Goal: Task Accomplishment & Management: Complete application form

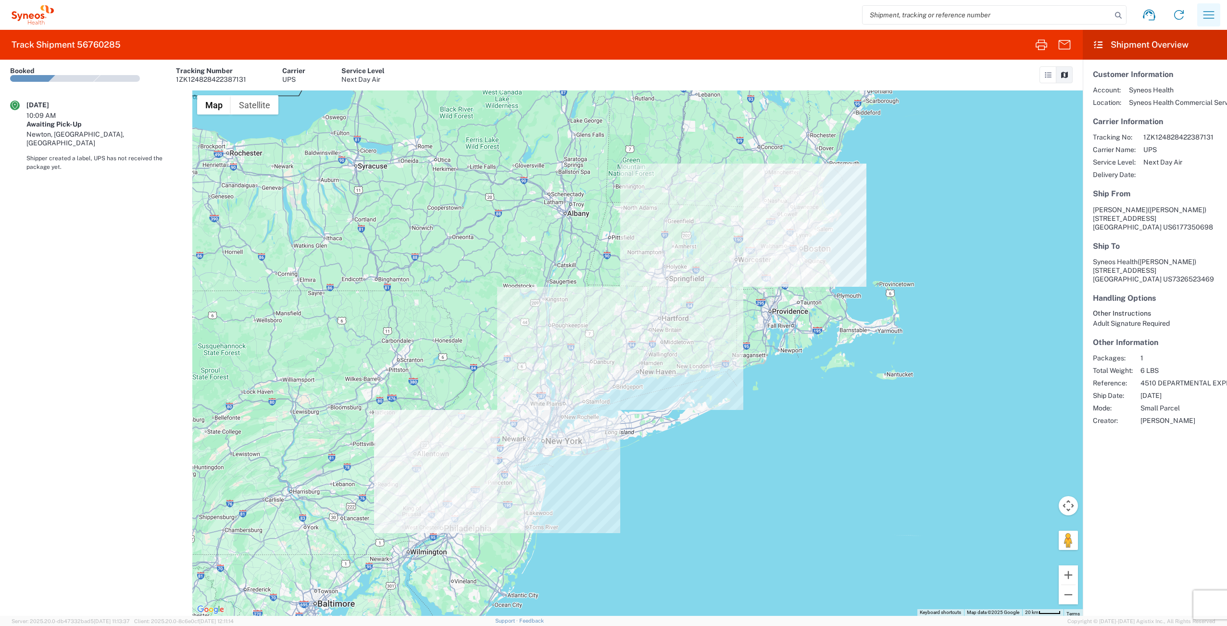
click at [1209, 13] on icon "button" at bounding box center [1208, 14] width 15 height 15
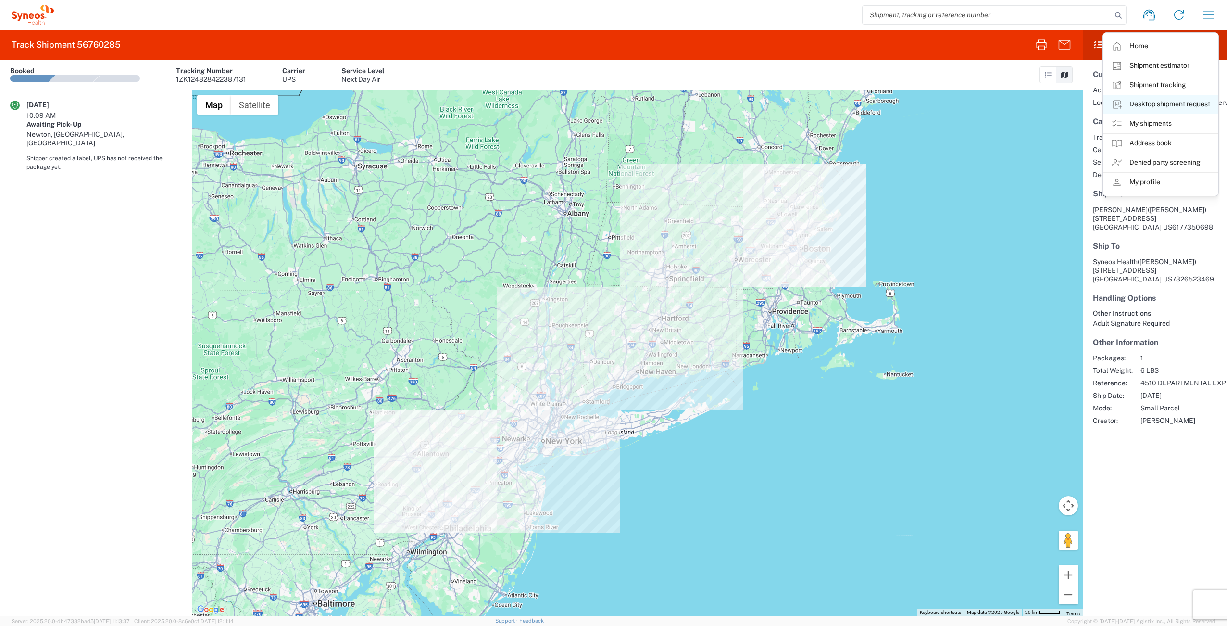
click at [1133, 105] on link "Desktop shipment request" at bounding box center [1161, 104] width 114 height 19
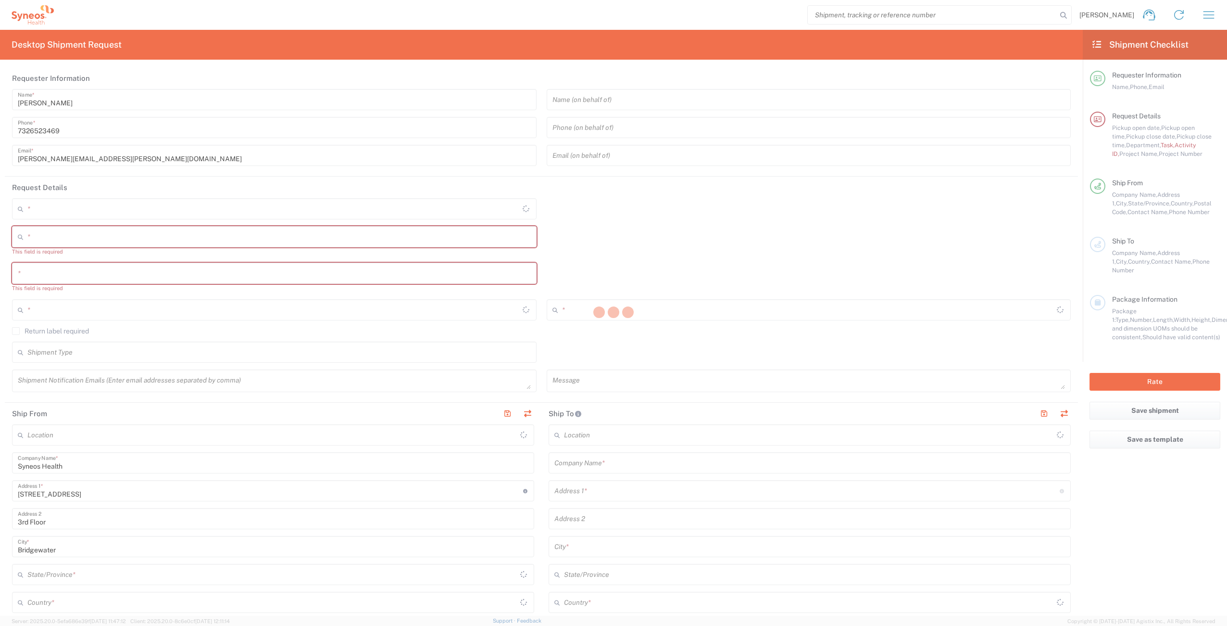
type input "[US_STATE]"
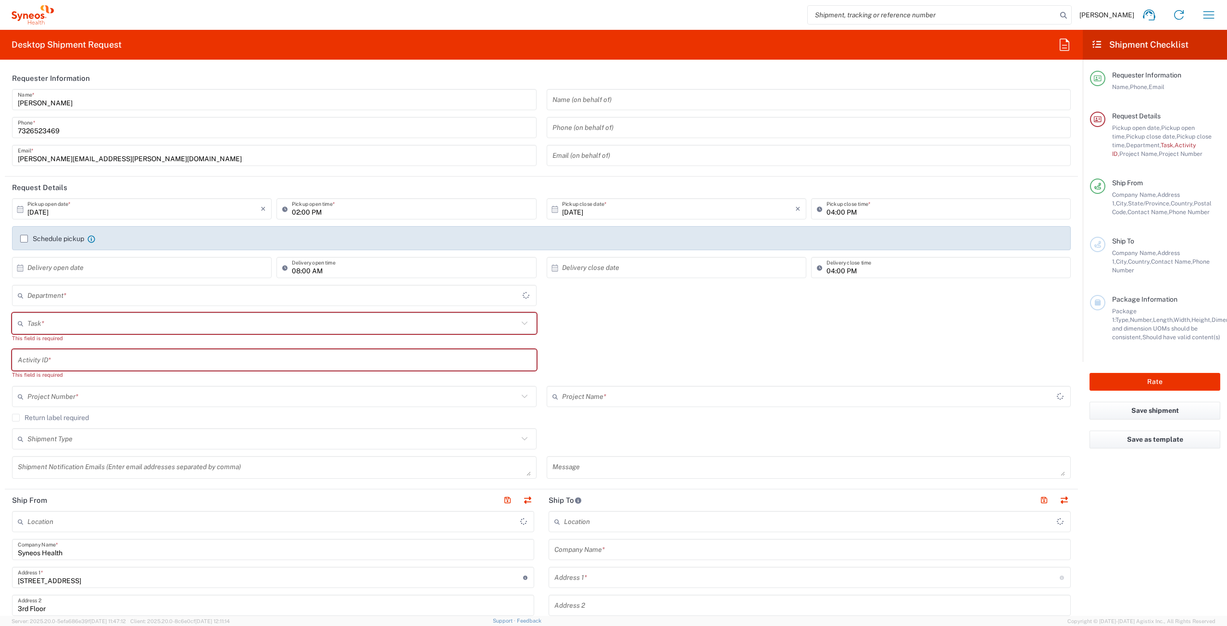
type input "[GEOGRAPHIC_DATA]"
type input "4510"
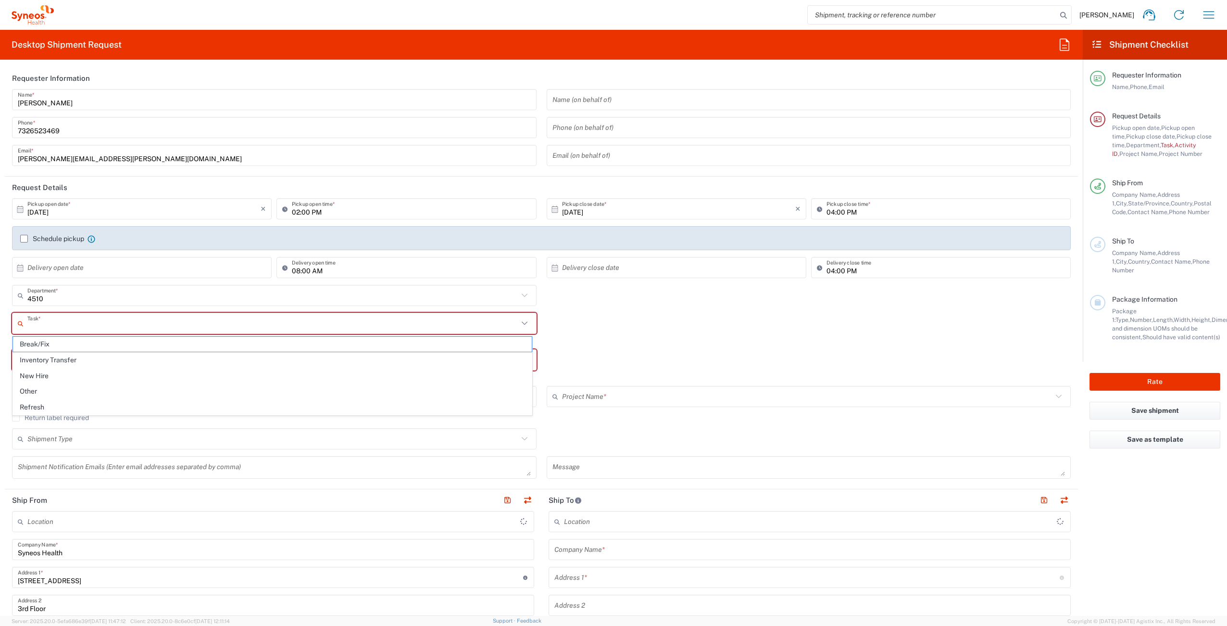
click at [92, 324] on input "text" at bounding box center [272, 323] width 491 height 17
type input "Syneos Health Commercial Servi- [GEOGRAPHIC_DATA] [GEOGRAPHIC_DATA]"
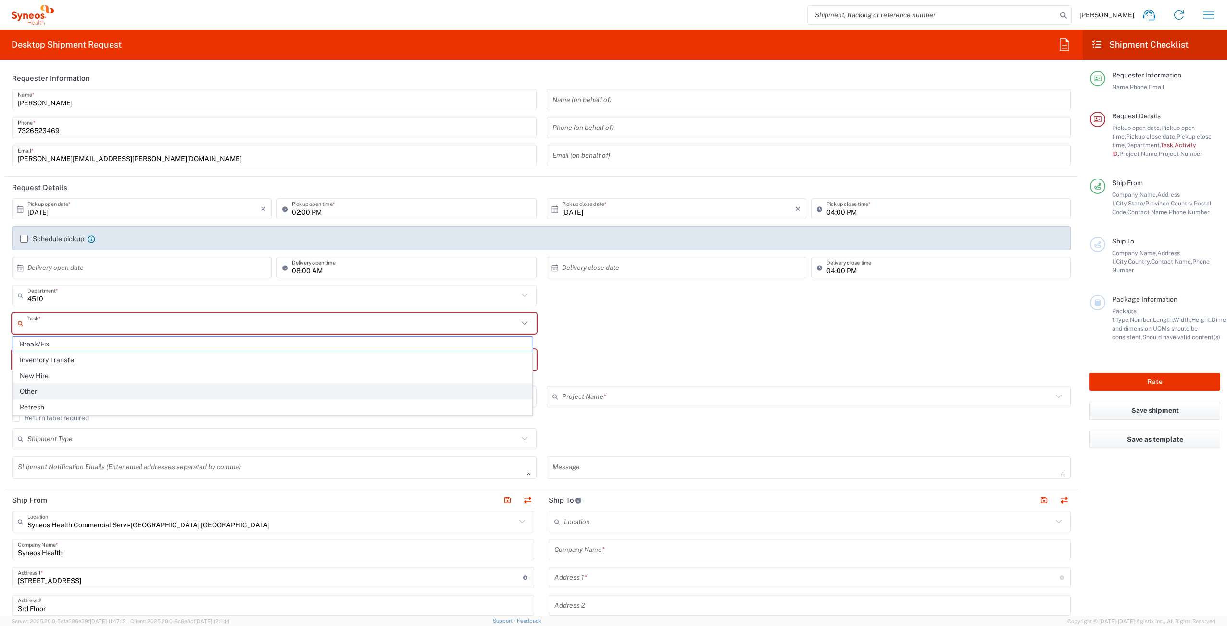
click at [60, 389] on span "Other" at bounding box center [272, 391] width 519 height 15
type input "Other"
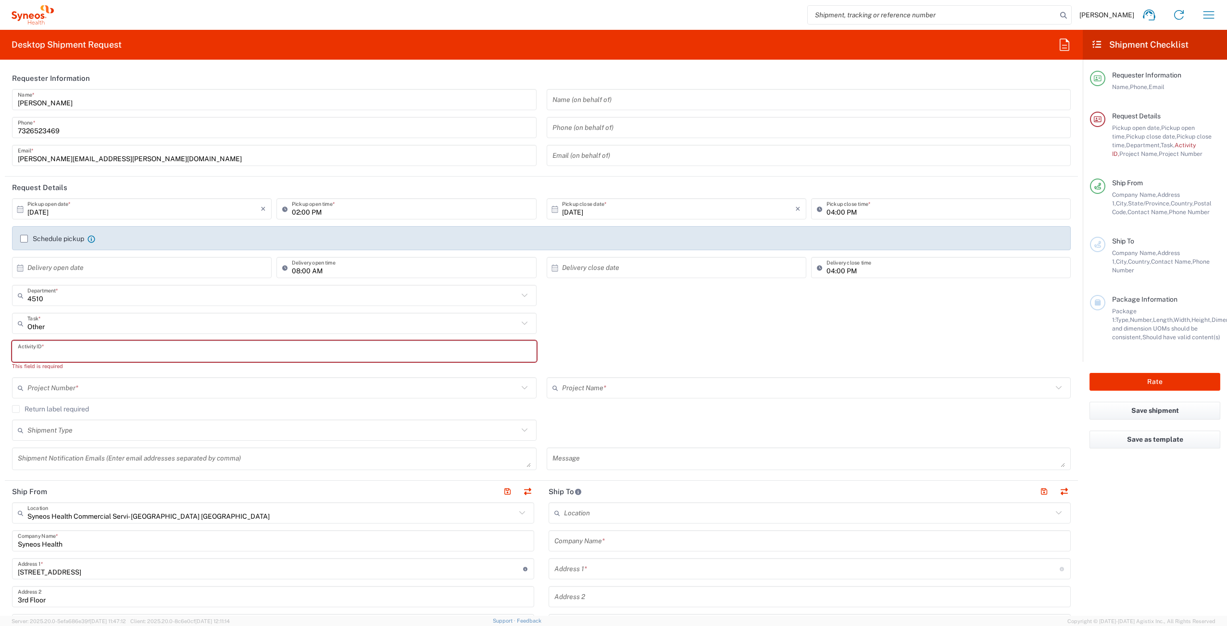
click at [81, 351] on input "text" at bounding box center [274, 351] width 513 height 17
click at [81, 353] on input "text" at bounding box center [274, 351] width 513 height 17
click at [69, 346] on input "text" at bounding box center [274, 351] width 513 height 17
paste input "INC2667517"
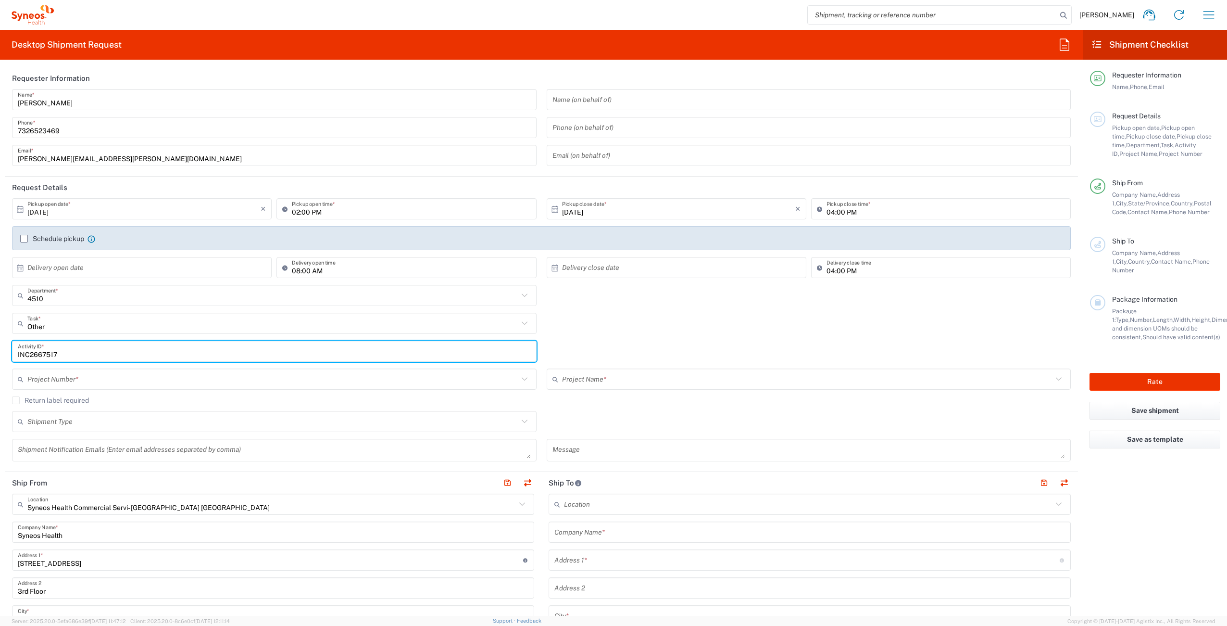
type input "INC2667517"
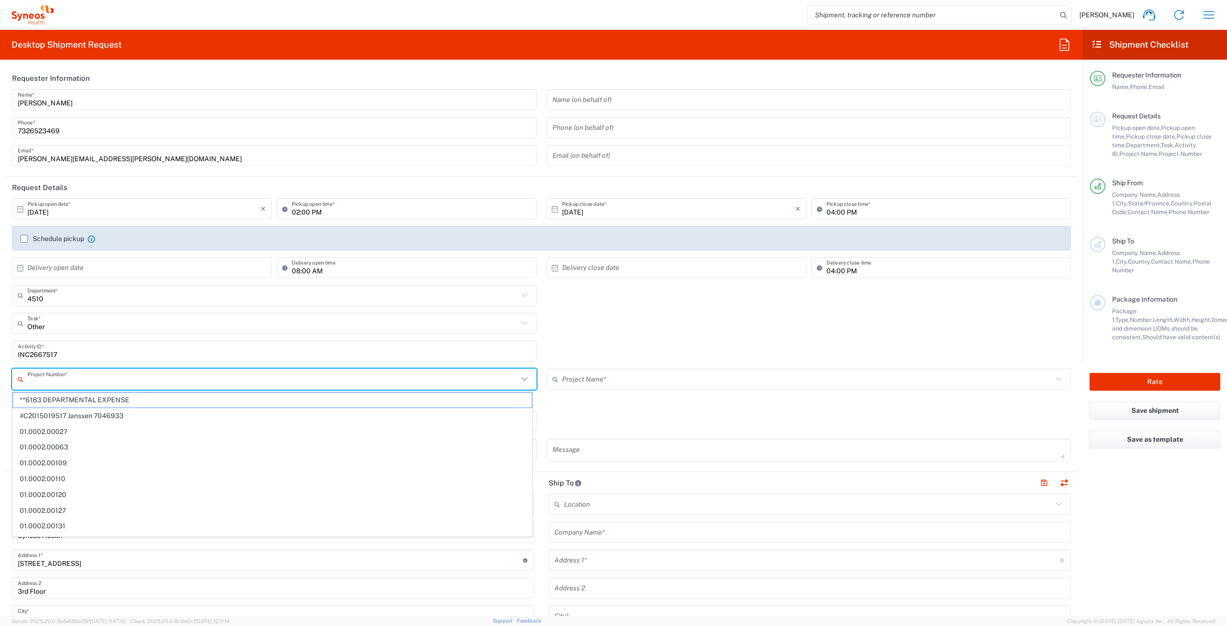
click at [105, 377] on input "text" at bounding box center [272, 379] width 491 height 17
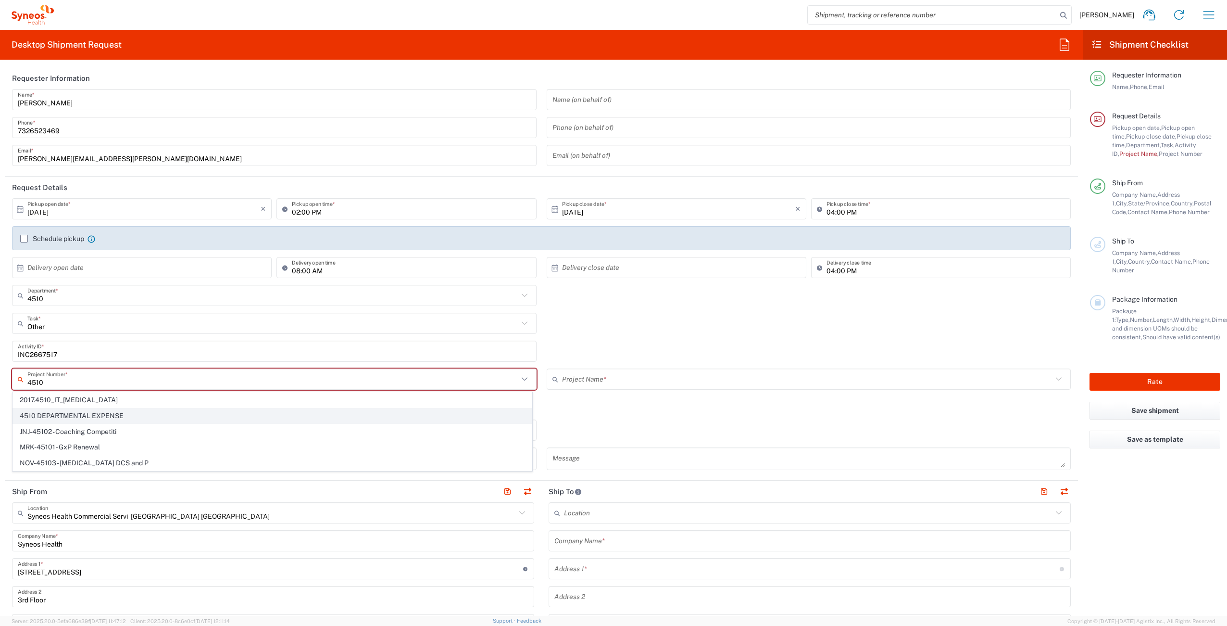
click at [142, 416] on span "4510 DEPARTMENTAL EXPENSE" at bounding box center [272, 415] width 519 height 15
type input "4510 DEPARTMENTAL EXPENSE"
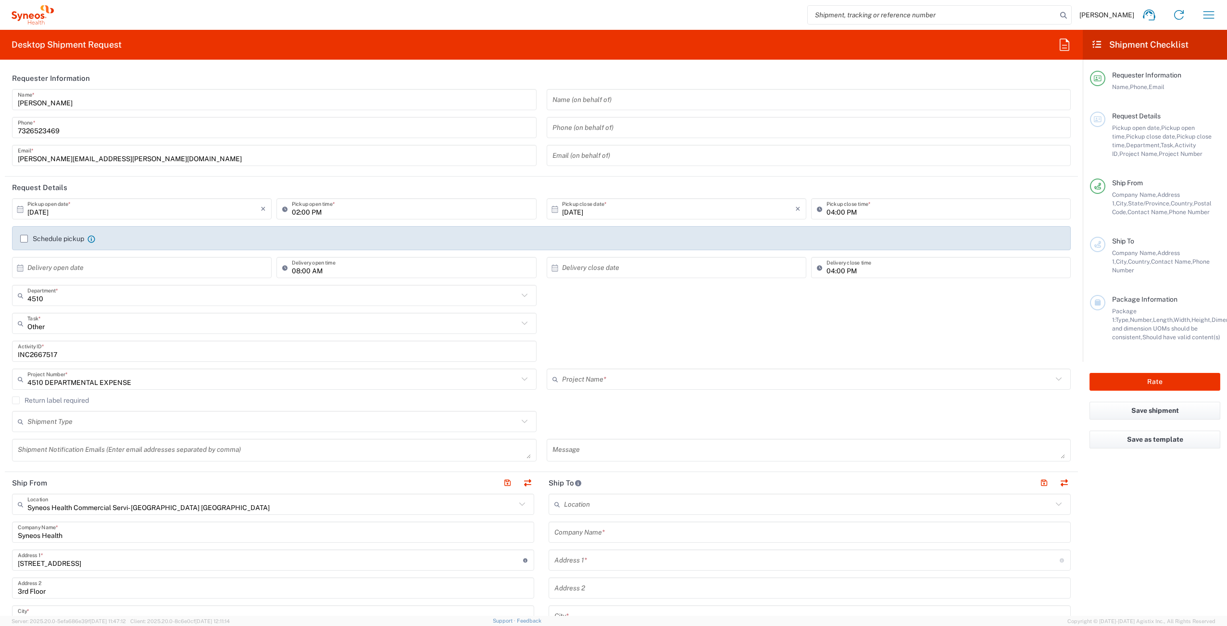
type input "4510 DEPARTMENTAL EXPENSE"
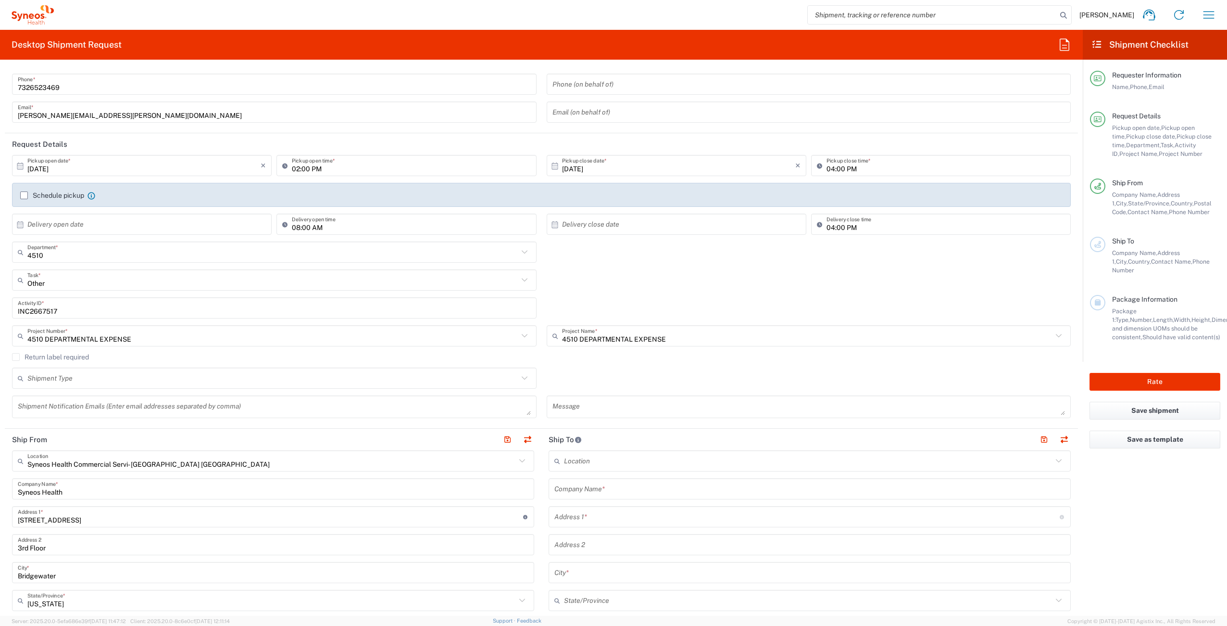
scroll to position [136, 0]
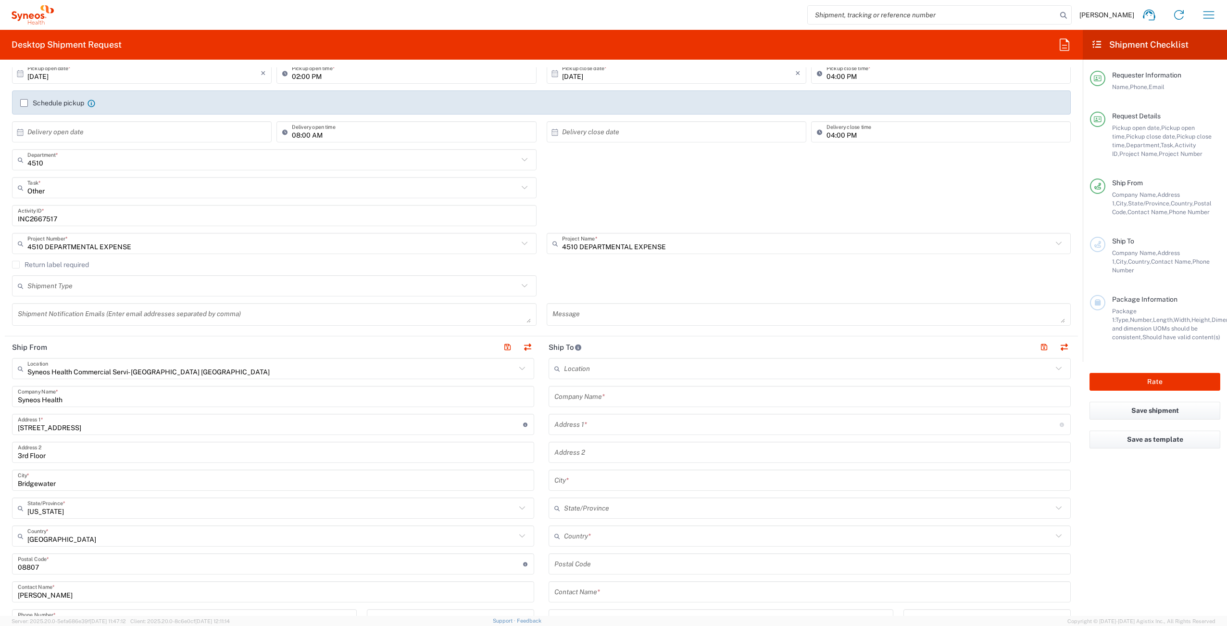
click at [589, 401] on input "text" at bounding box center [809, 396] width 511 height 17
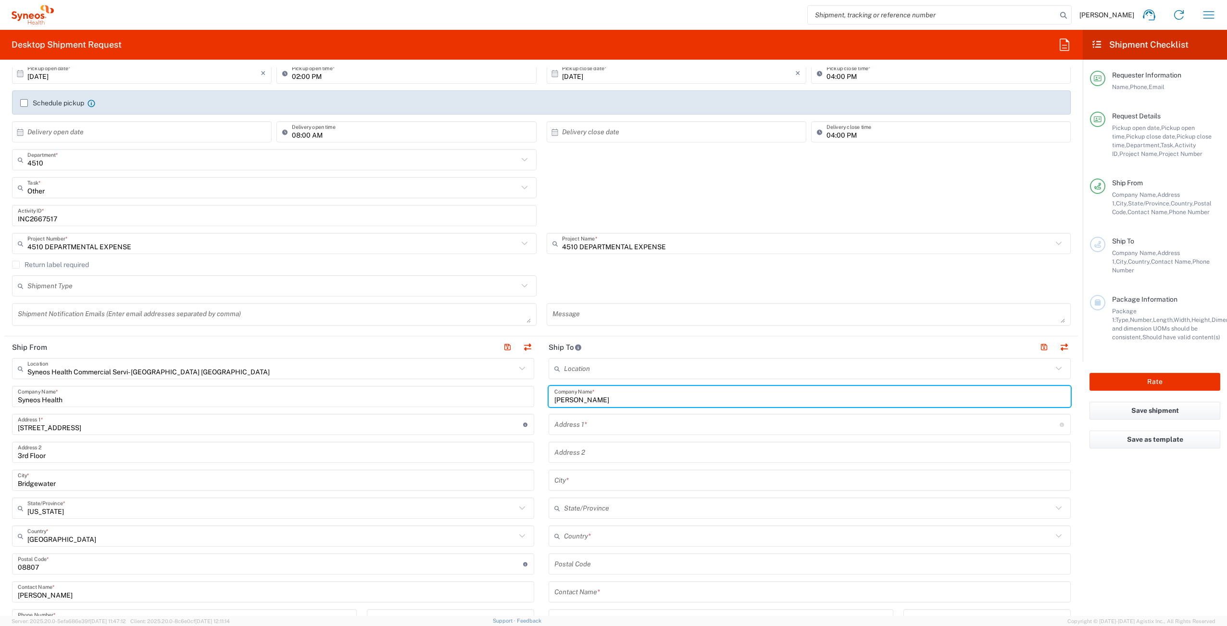
drag, startPoint x: 617, startPoint y: 399, endPoint x: 518, endPoint y: 395, distance: 98.7
click at [518, 395] on div "Ship From Syneos Health Commercial Servi- [GEOGRAPHIC_DATA] [GEOGRAPHIC_DATA] L…" at bounding box center [541, 550] width 1073 height 429
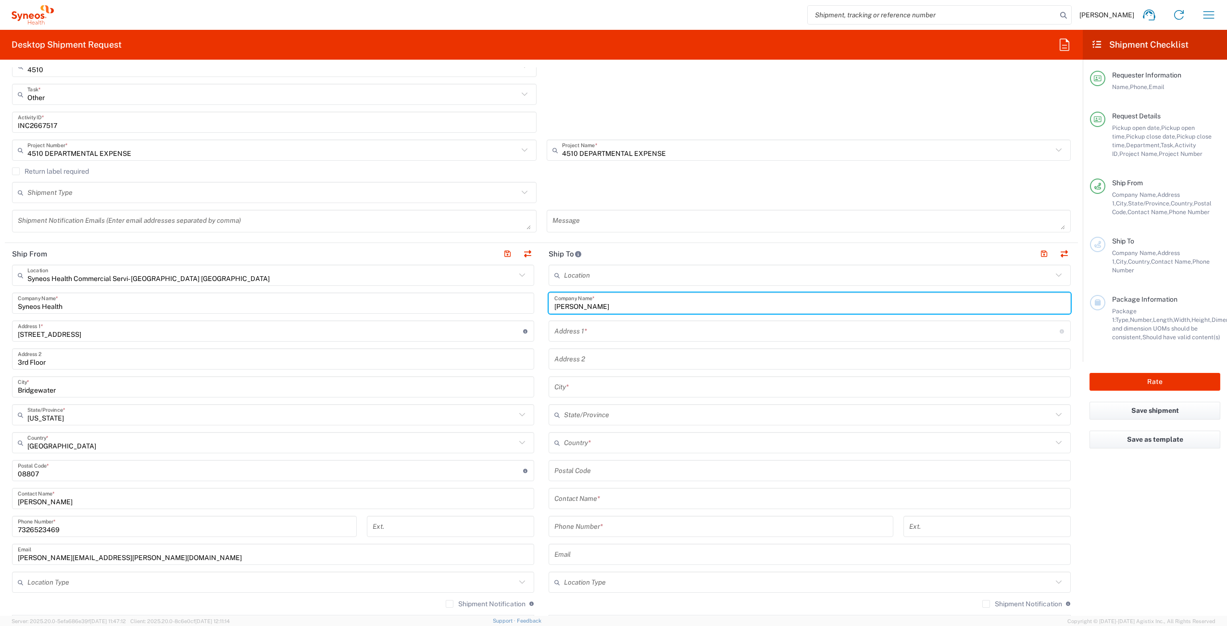
scroll to position [434, 0]
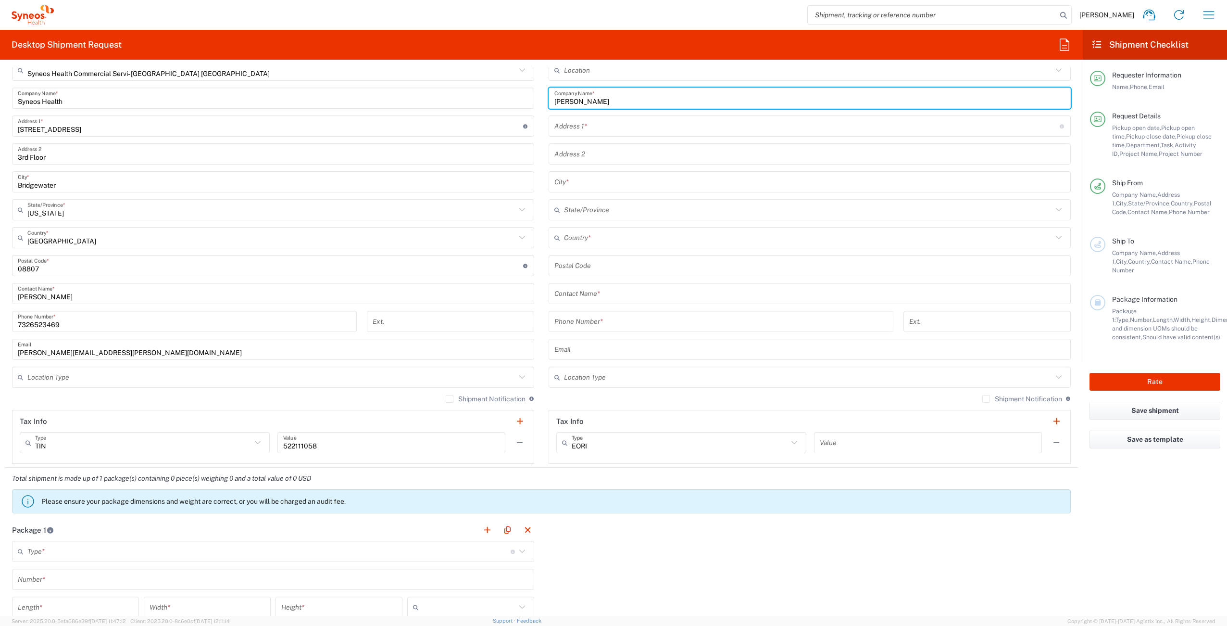
type input "[PERSON_NAME]"
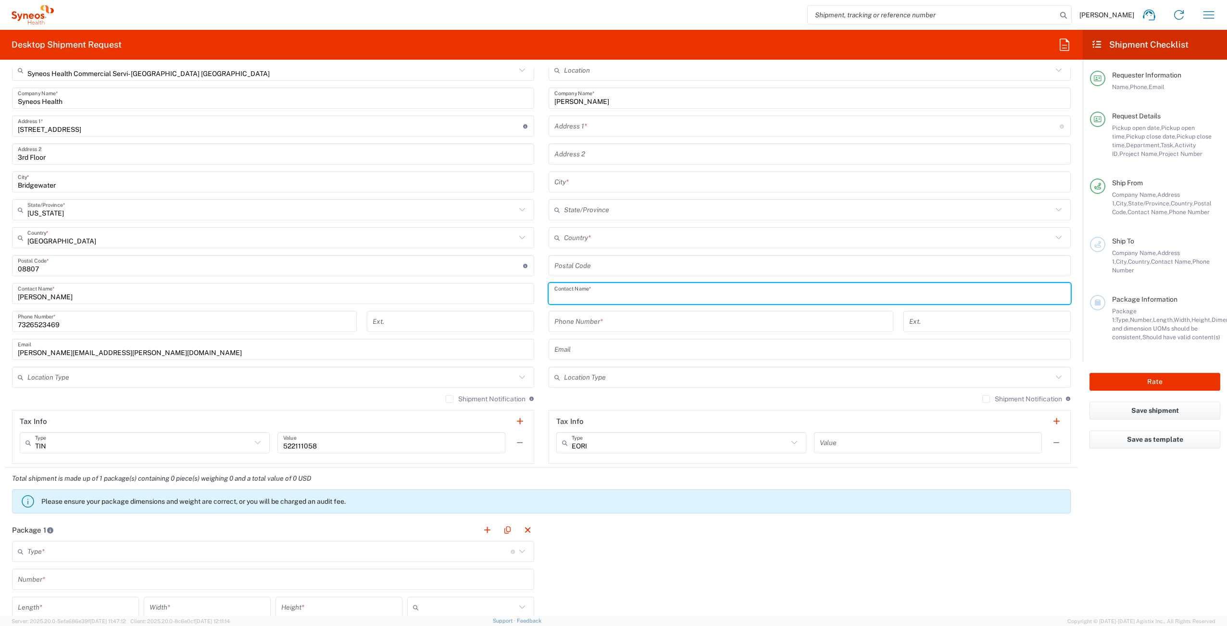
click at [581, 296] on input "text" at bounding box center [809, 293] width 511 height 17
paste input "[PERSON_NAME]"
type input "[PERSON_NAME]"
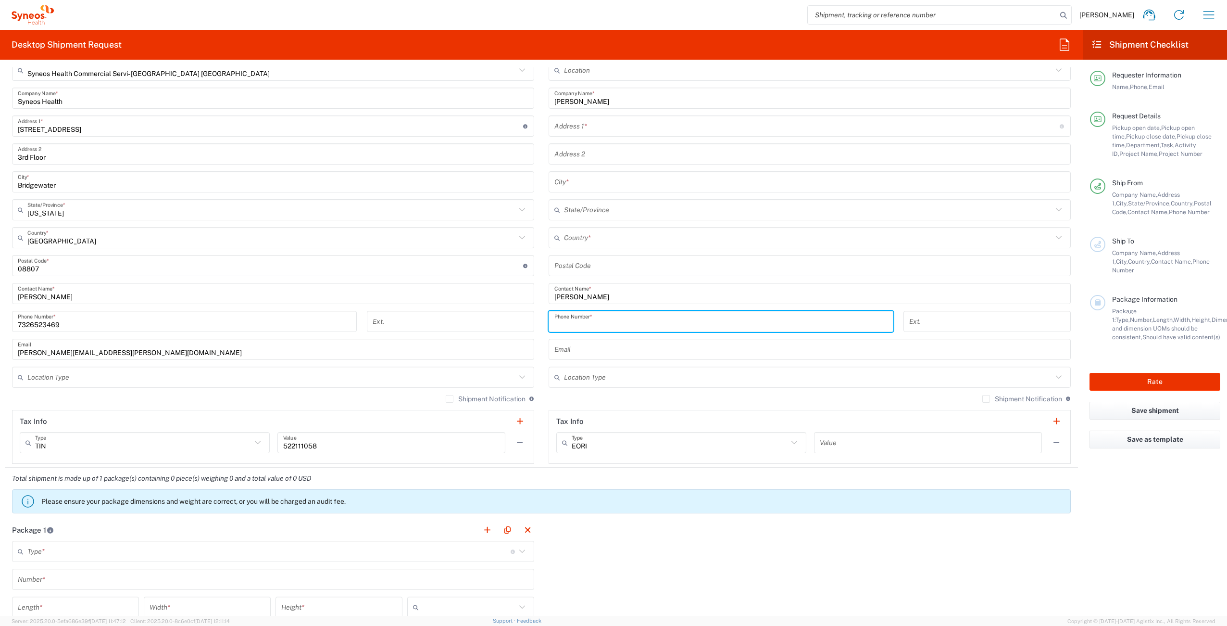
click at [604, 325] on input "tel" at bounding box center [720, 321] width 333 height 17
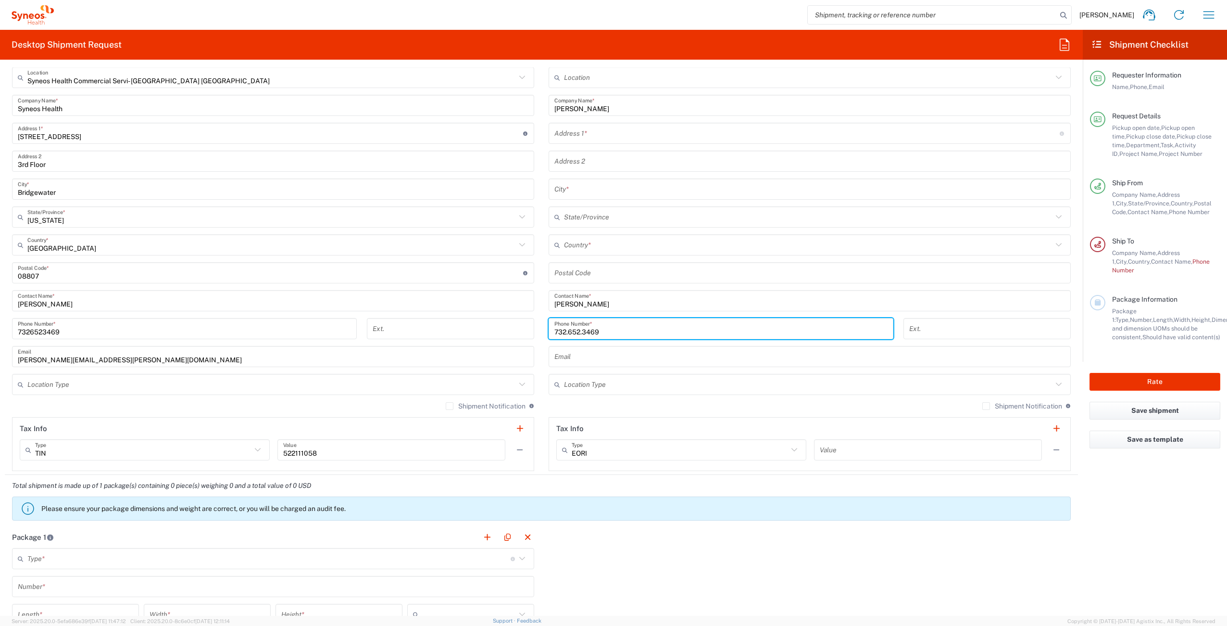
scroll to position [419, 0]
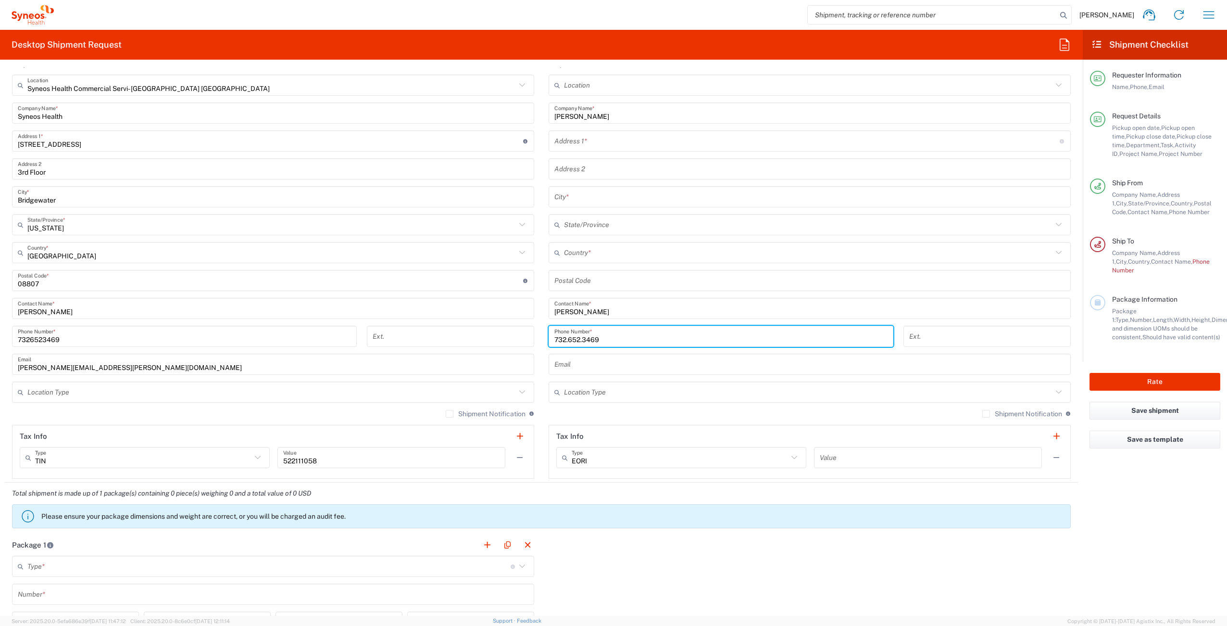
type input "732.652.3469"
click at [600, 143] on input "text" at bounding box center [806, 141] width 505 height 17
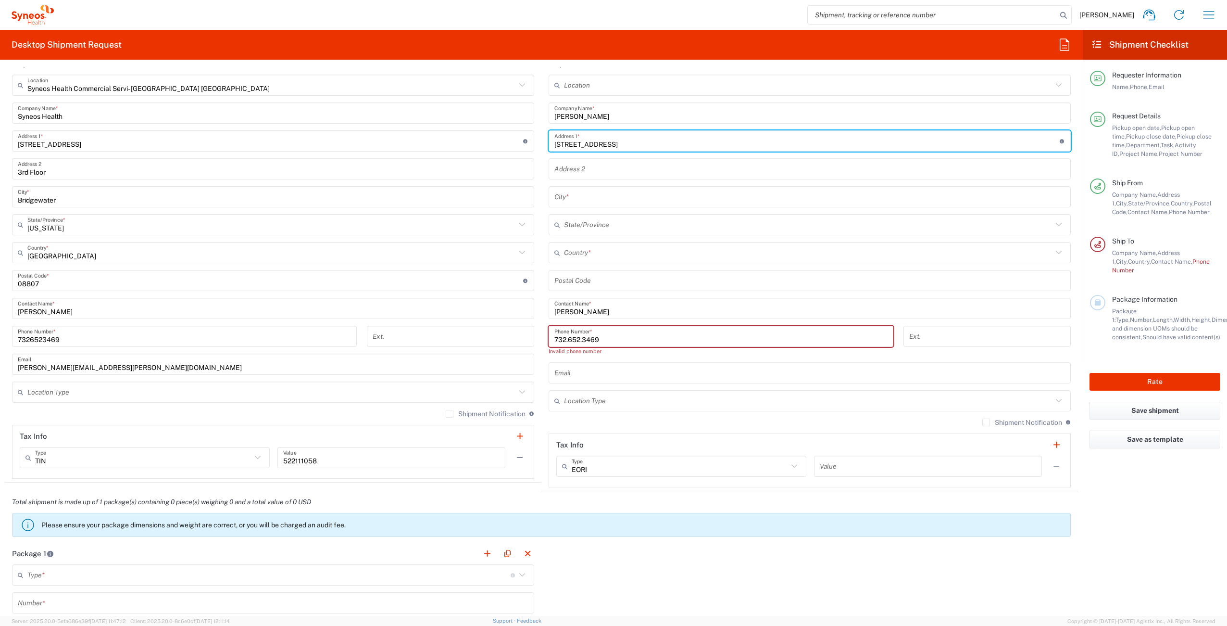
type input "[STREET_ADDRESS]"
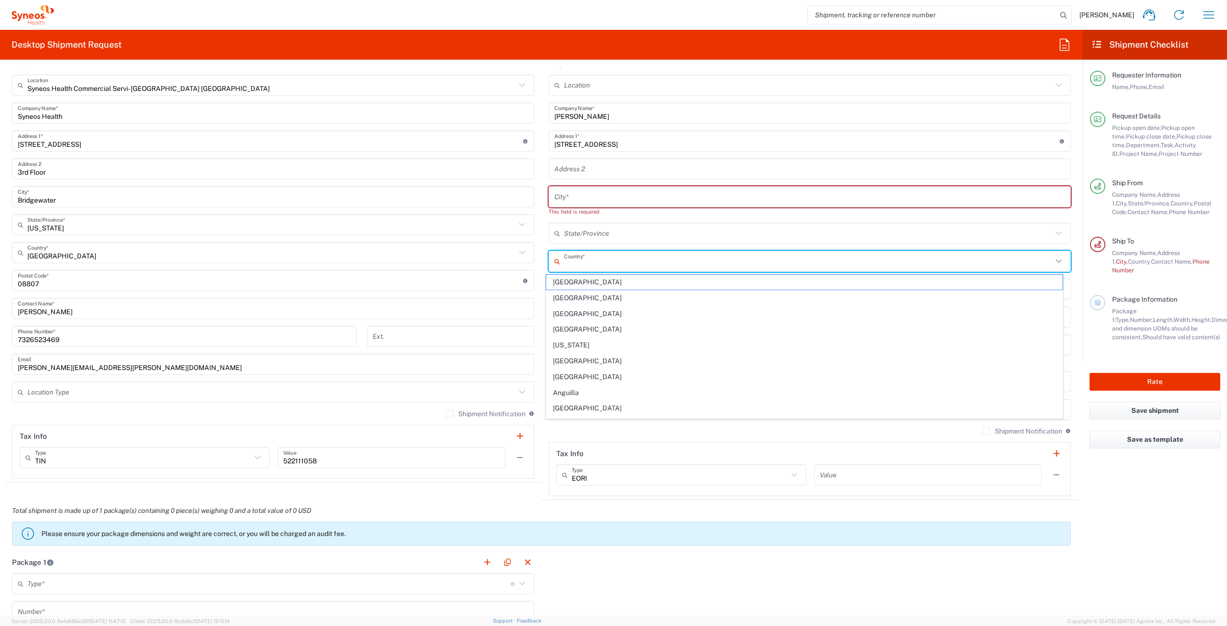
click at [570, 256] on input "text" at bounding box center [808, 261] width 489 height 17
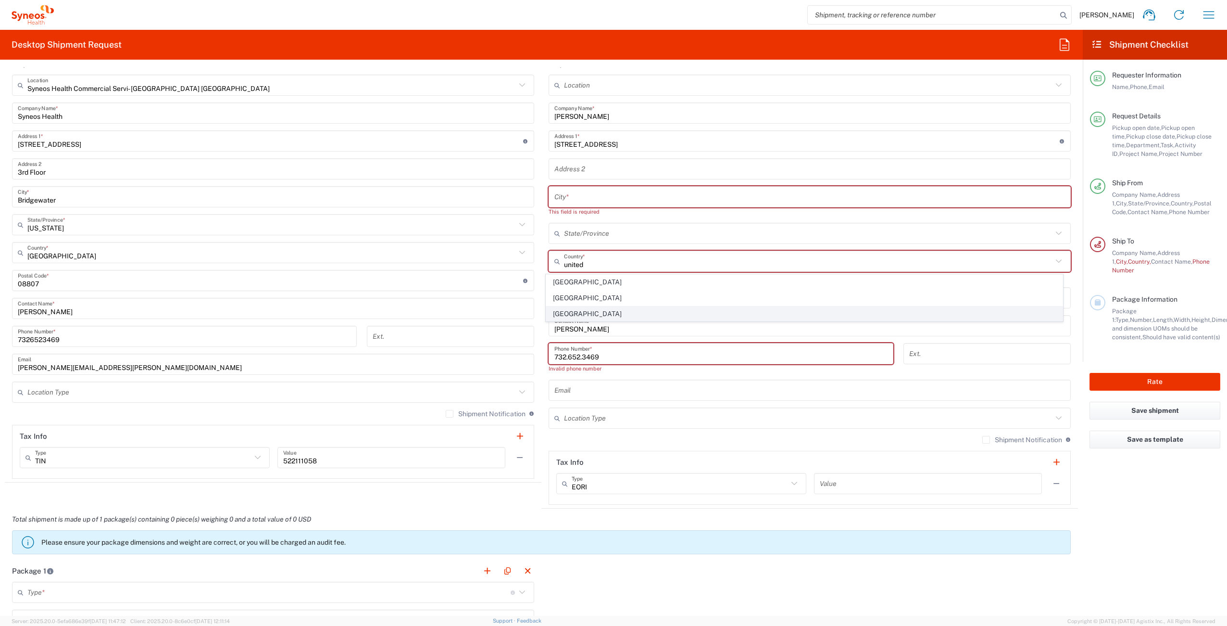
click at [615, 316] on span "[GEOGRAPHIC_DATA]" at bounding box center [804, 313] width 517 height 15
type input "[GEOGRAPHIC_DATA]"
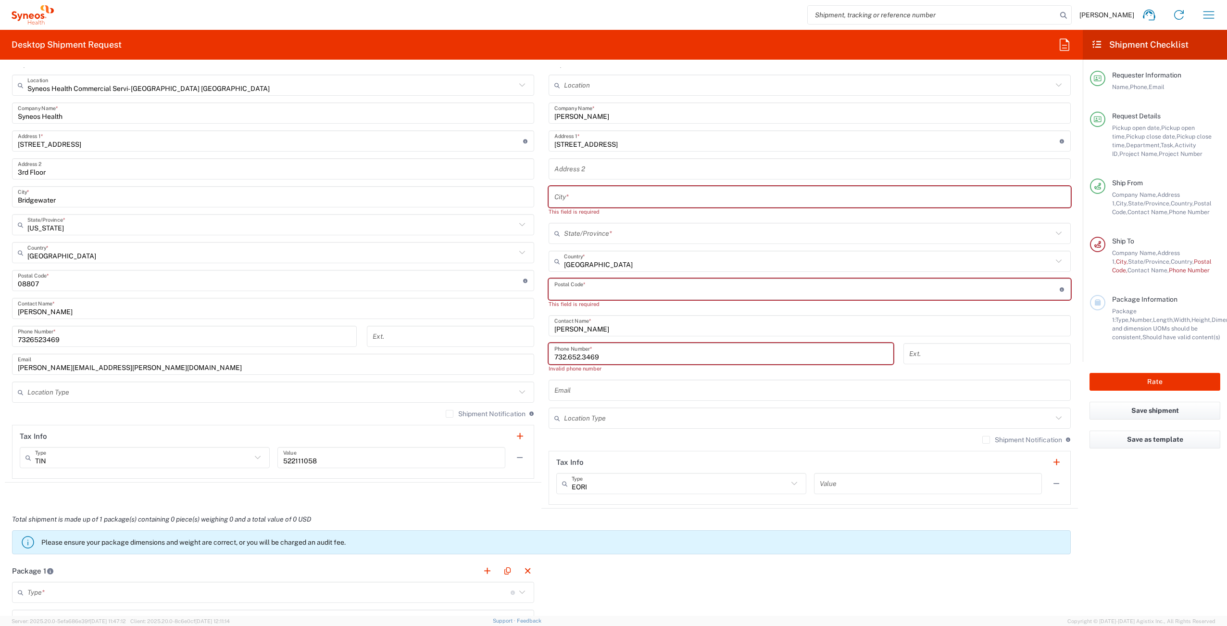
click at [621, 293] on input "undefined" at bounding box center [806, 289] width 505 height 17
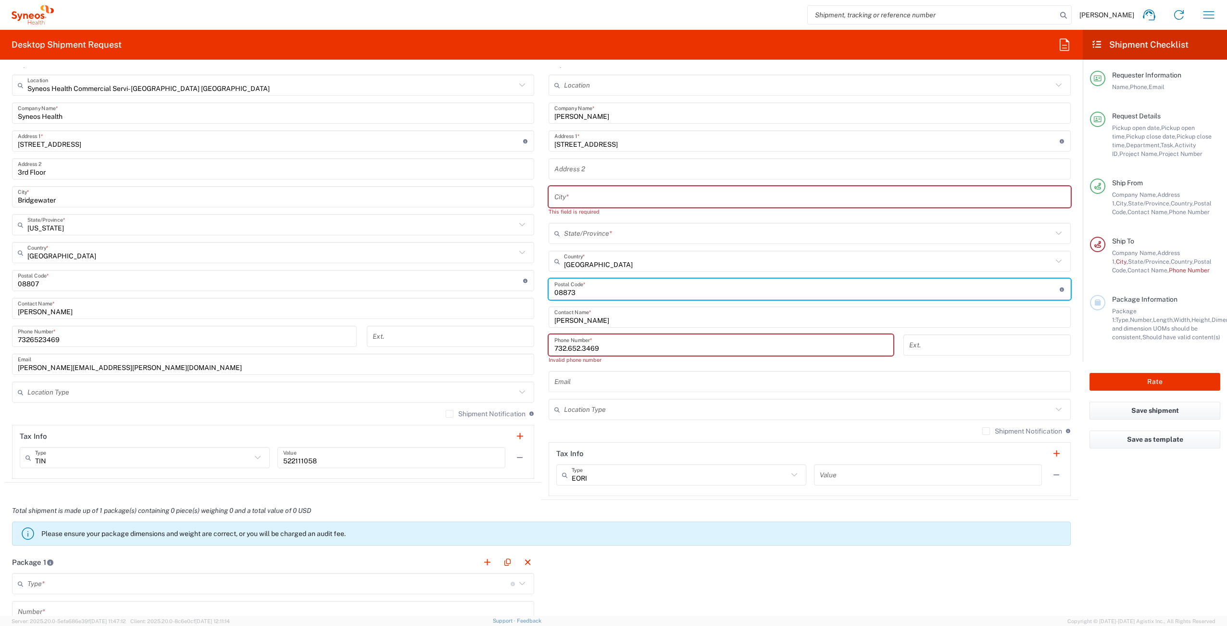
type input "08873"
click at [610, 198] on input "text" at bounding box center [809, 197] width 511 height 17
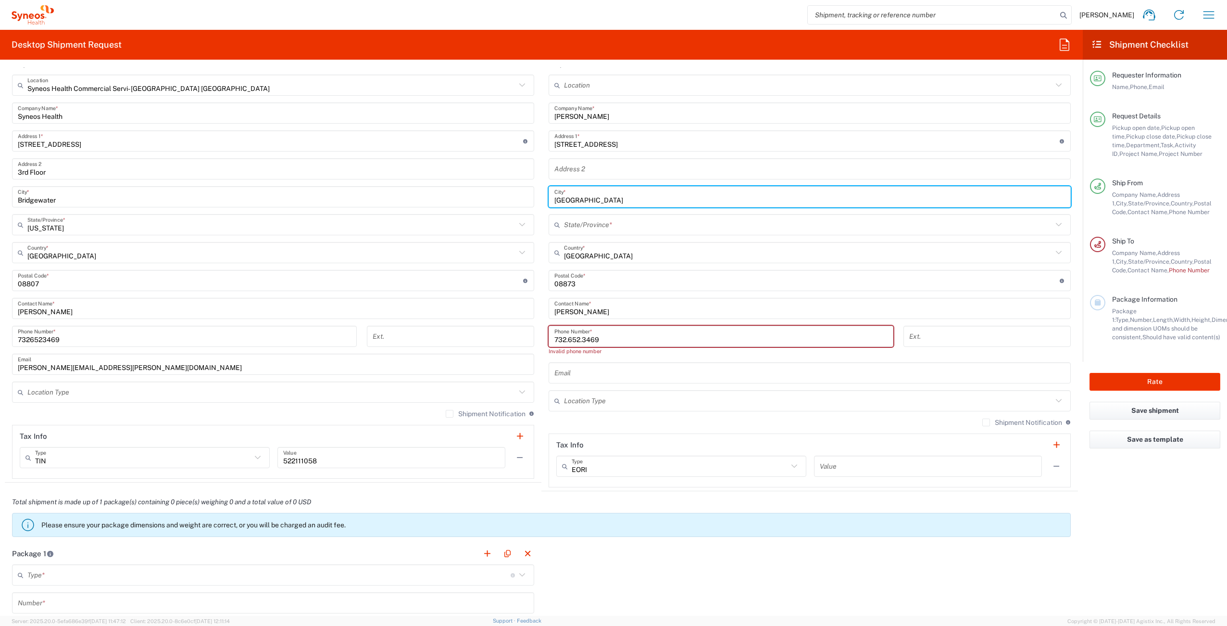
type input "[GEOGRAPHIC_DATA]"
click at [623, 234] on div "State/Province *" at bounding box center [810, 224] width 522 height 21
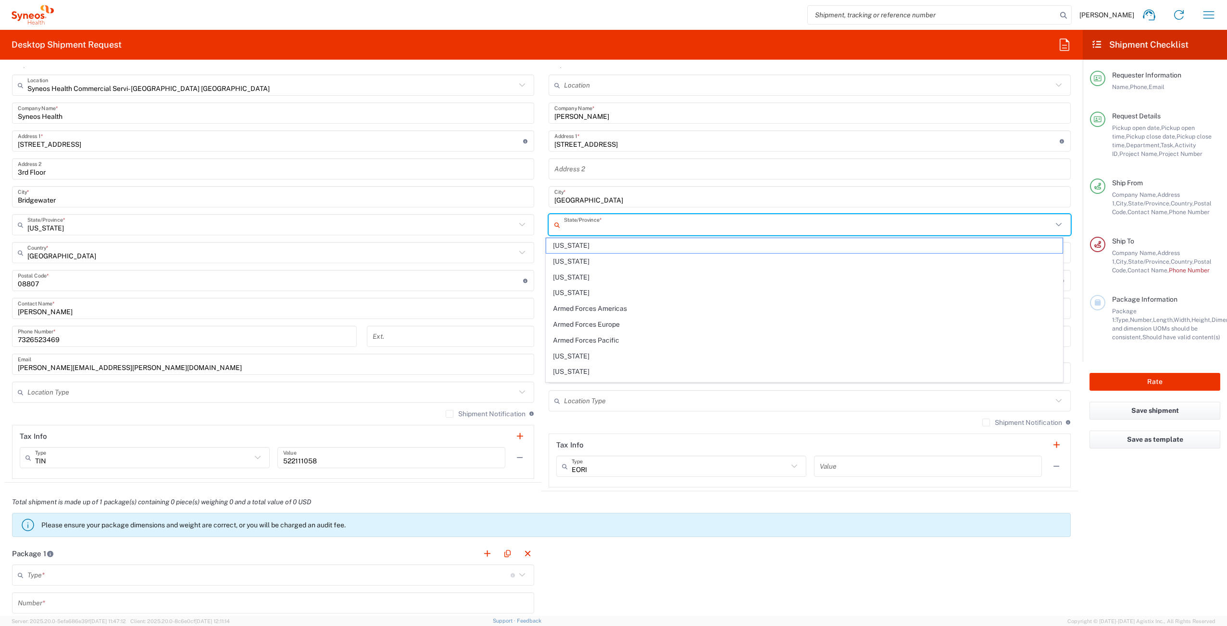
click at [624, 221] on input "text" at bounding box center [808, 224] width 489 height 17
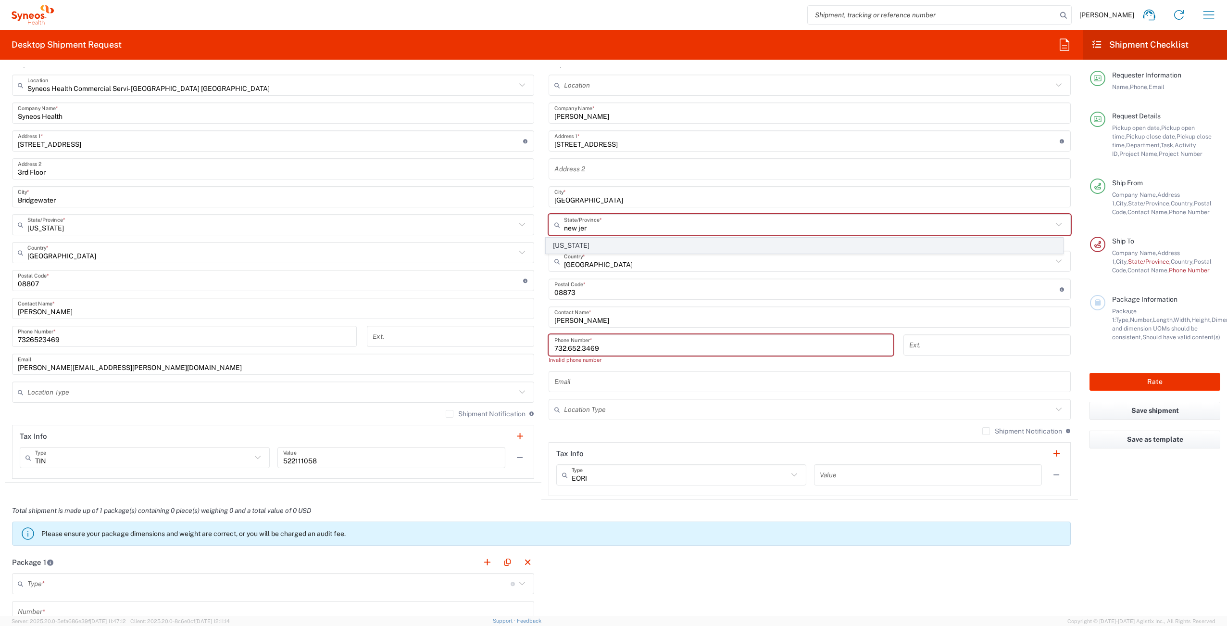
click at [588, 245] on span "[US_STATE]" at bounding box center [804, 245] width 517 height 15
type input "[US_STATE]"
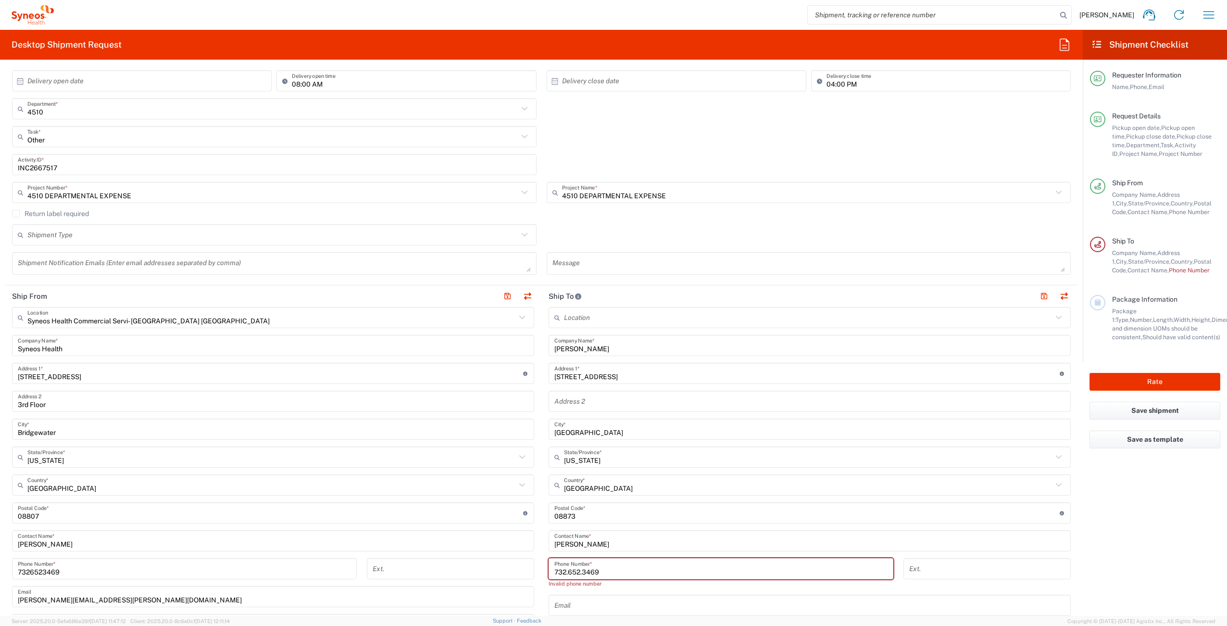
scroll to position [86, 0]
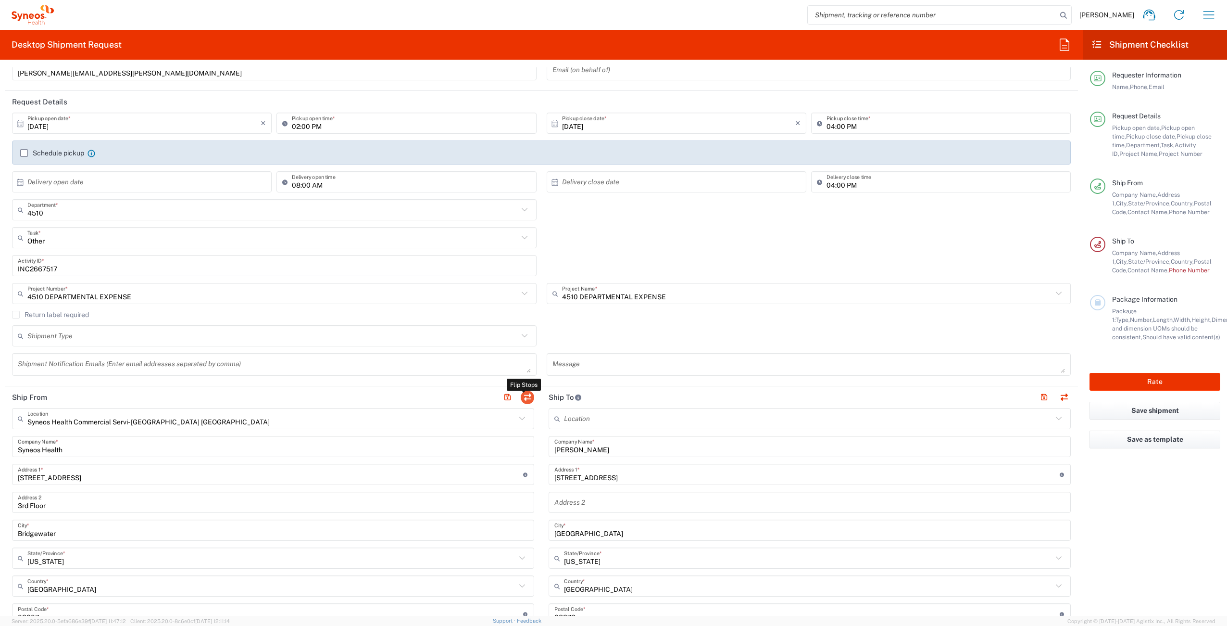
click at [524, 396] on button "button" at bounding box center [527, 396] width 13 height 13
type input "[PERSON_NAME]"
type input "[STREET_ADDRESS]"
type input "[GEOGRAPHIC_DATA]"
type input "08873"
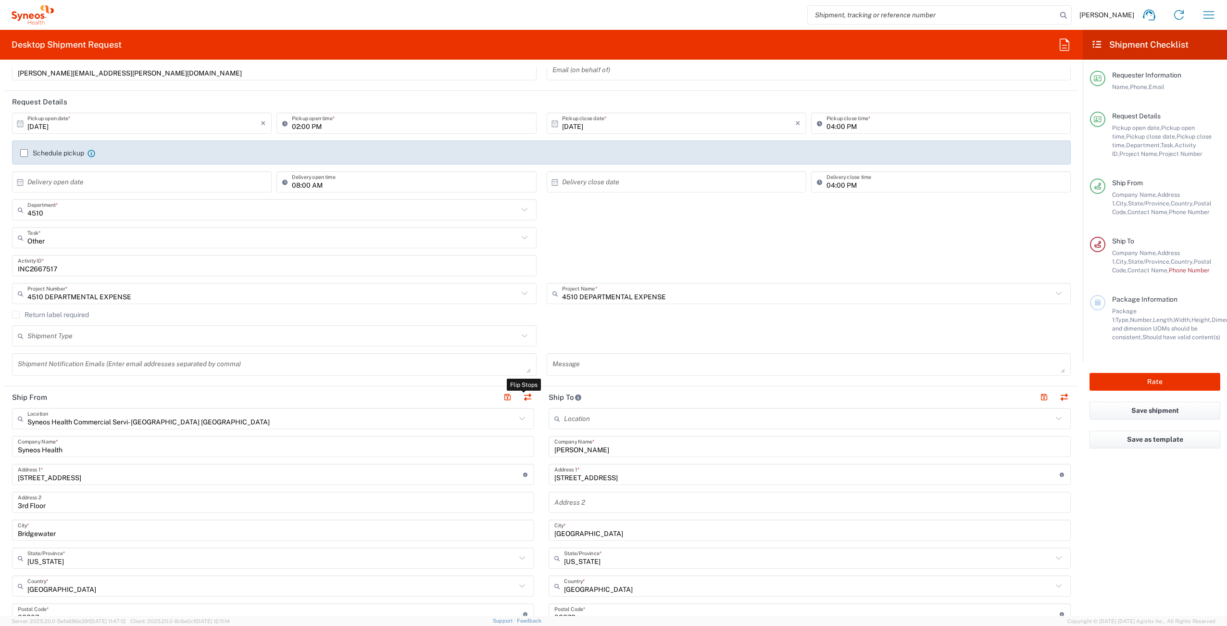
type input "[PERSON_NAME]"
type input "732.652.3469"
type input "Syneos Health Commercial Servi- [GEOGRAPHIC_DATA] [GEOGRAPHIC_DATA]"
type input "Syneos Health"
type input "[STREET_ADDRESS]"
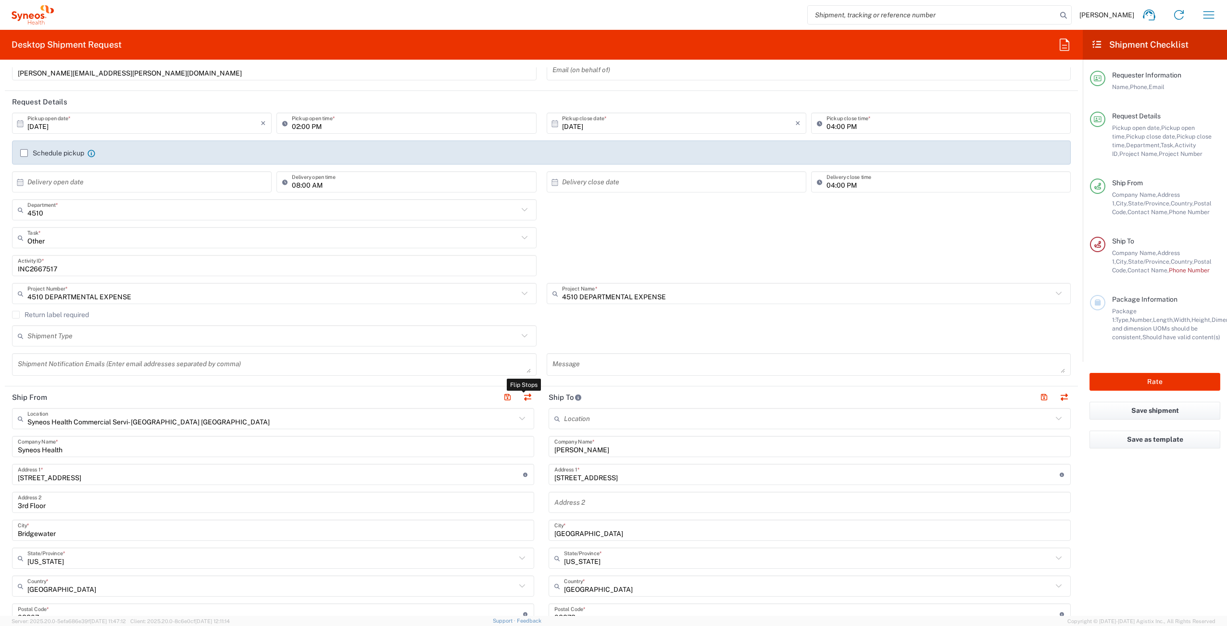
type input "3rd Floor"
type input "Bridgewater"
type input "[US_STATE]"
type input "[GEOGRAPHIC_DATA]"
type input "08807"
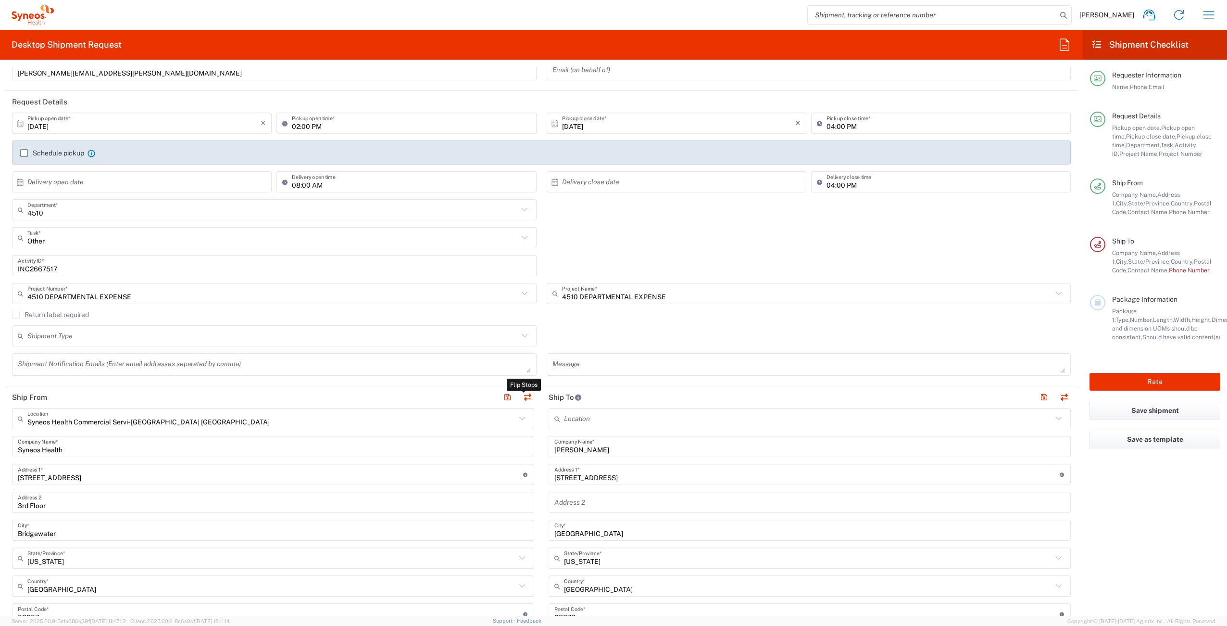
type input "[PERSON_NAME]"
type input "7326523469"
type input "[PERSON_NAME][EMAIL_ADDRESS][PERSON_NAME][DOMAIN_NAME]"
type input "EORI"
type input "TIN"
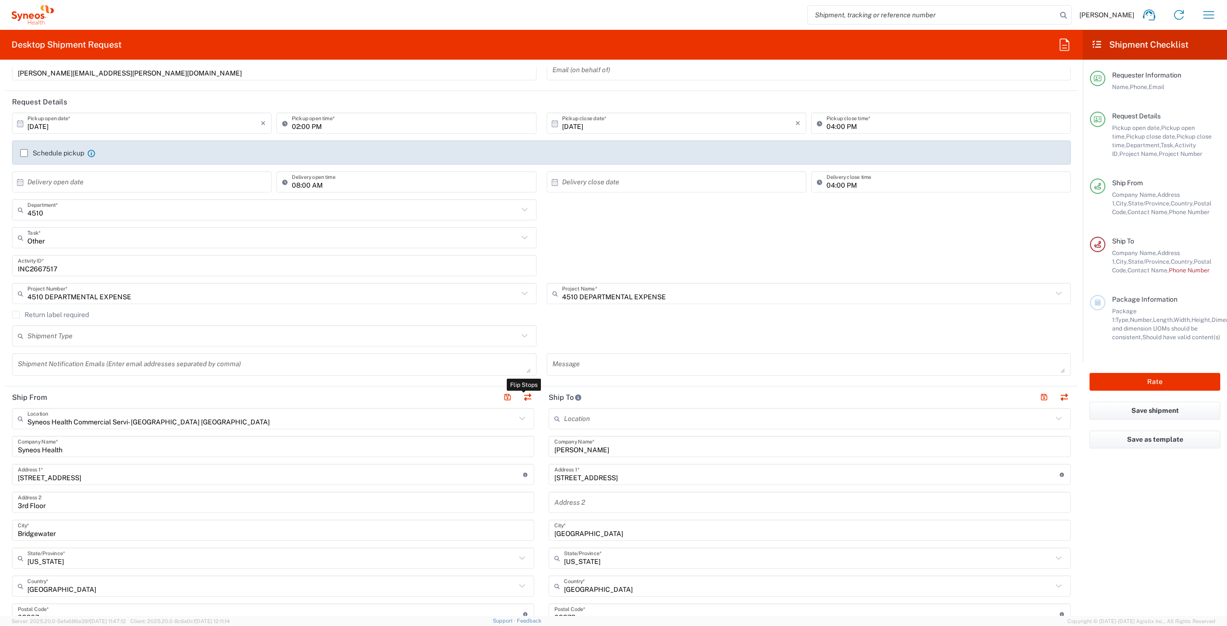
type input "522111058"
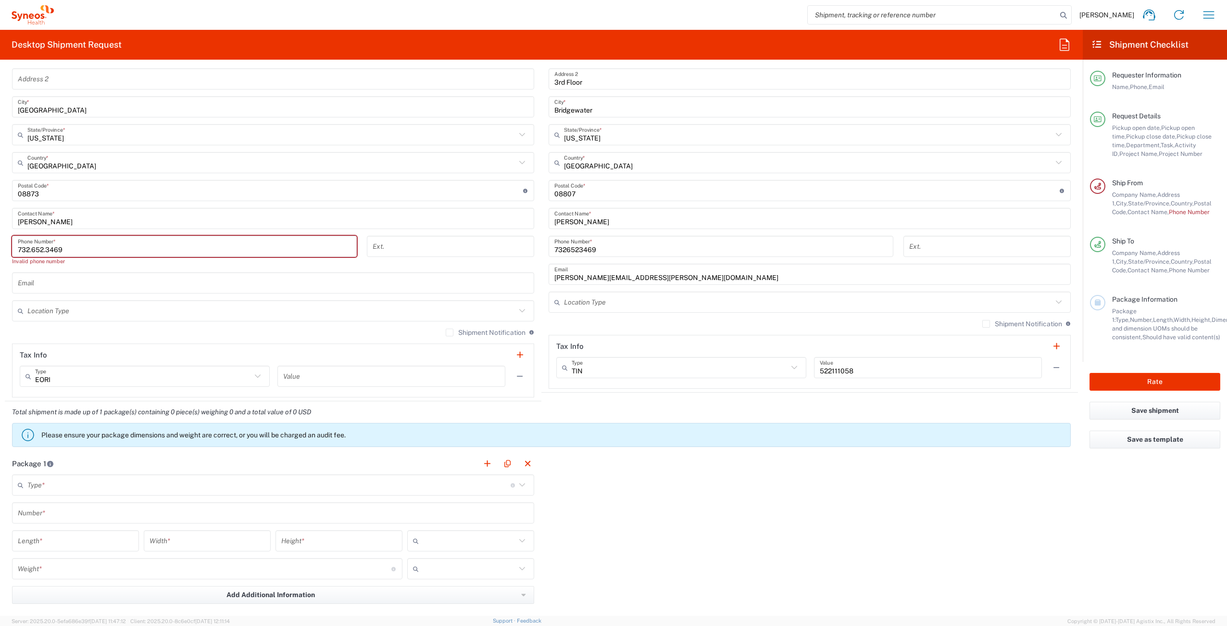
scroll to position [578, 0]
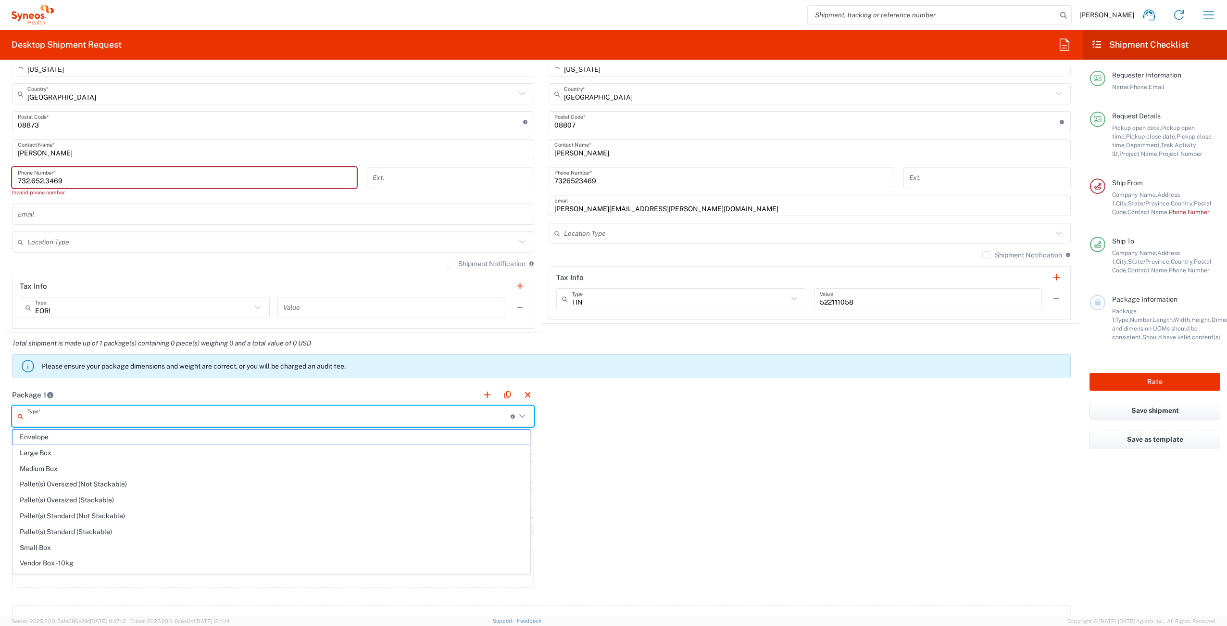
click at [52, 417] on input "text" at bounding box center [268, 416] width 483 height 17
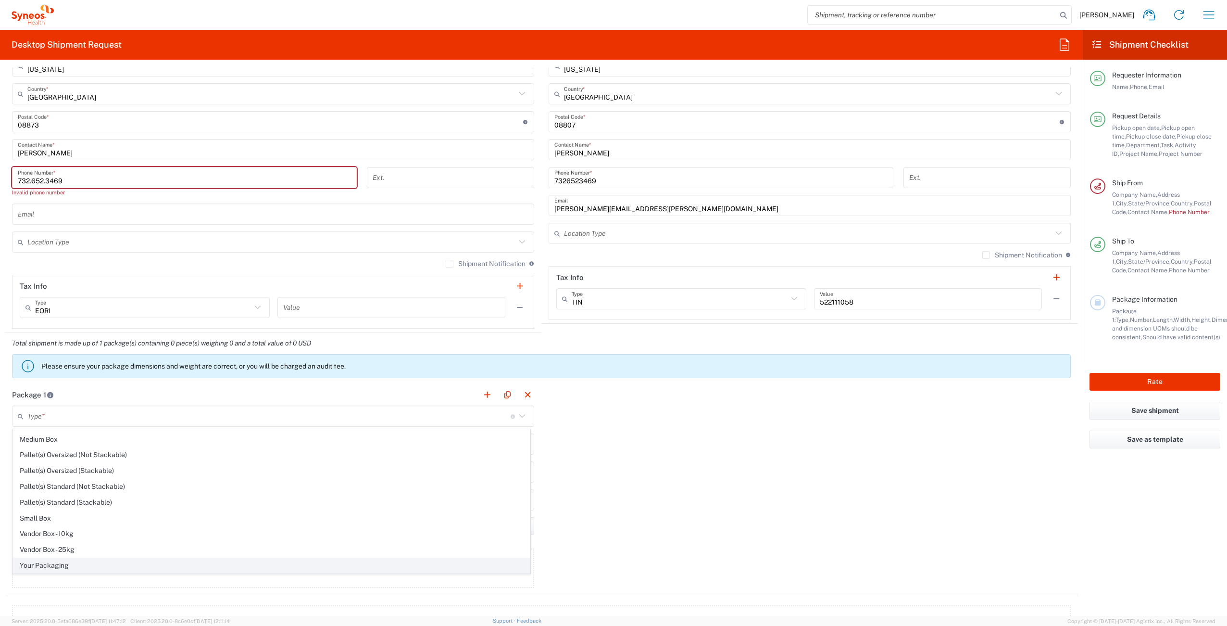
click at [106, 564] on span "Your Packaging" at bounding box center [271, 565] width 517 height 15
type input "Your Packaging"
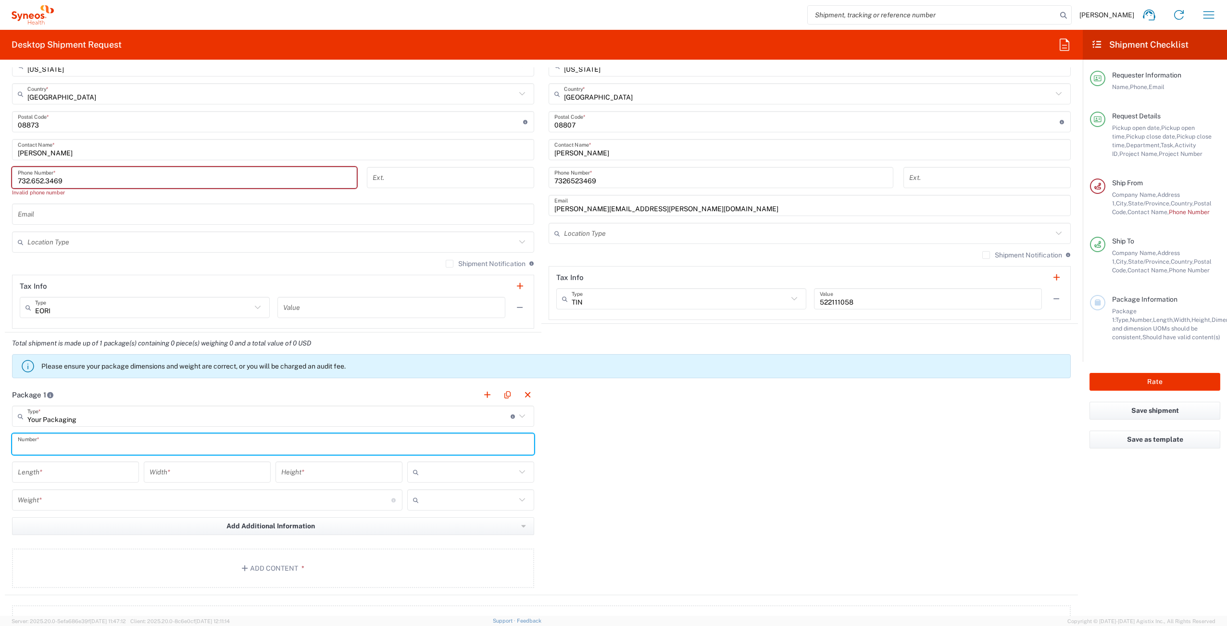
click at [71, 444] on input "text" at bounding box center [273, 444] width 511 height 17
type input "1"
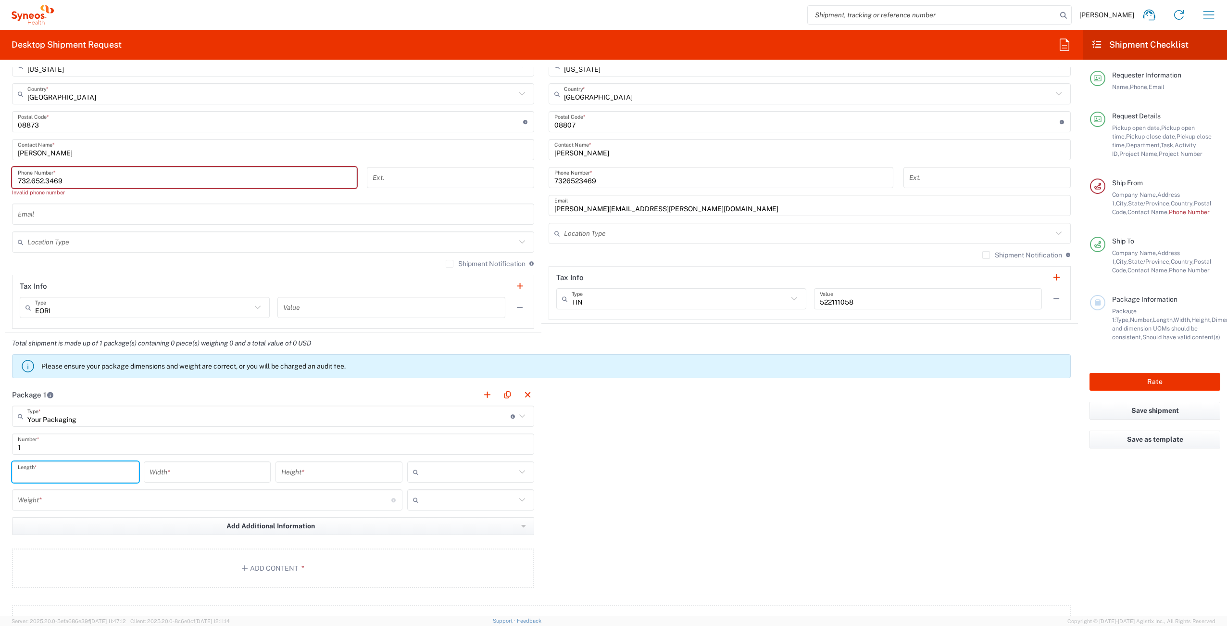
click at [84, 473] on input "number" at bounding box center [75, 472] width 115 height 17
type input "16"
type input "3"
type input "18"
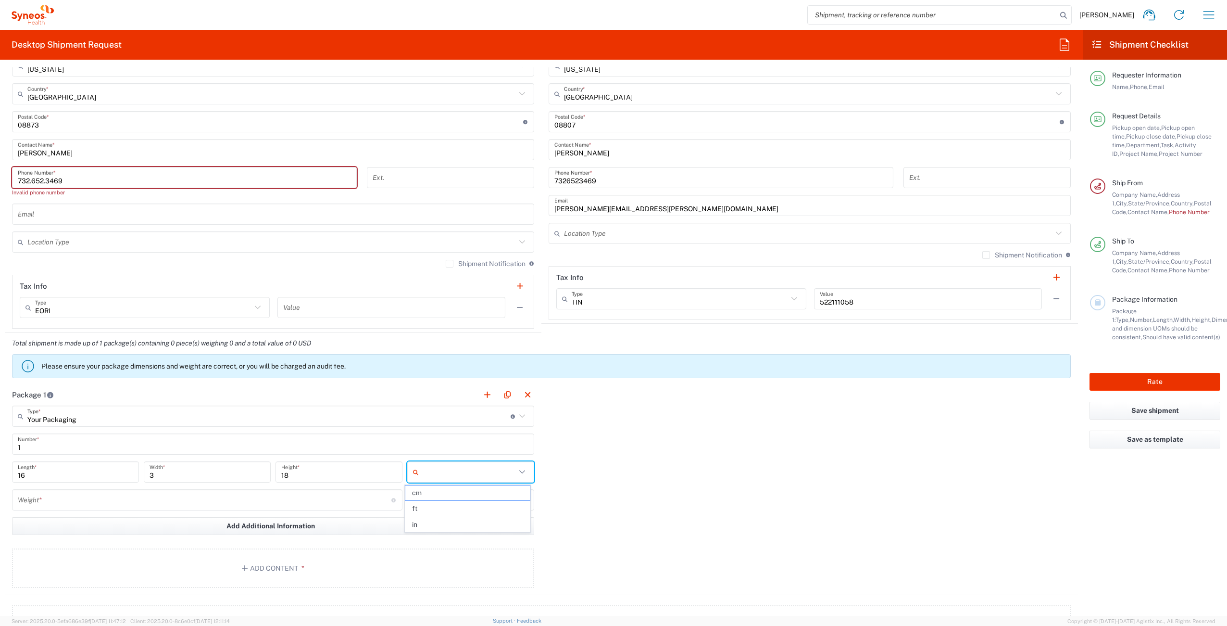
click at [435, 477] on input "text" at bounding box center [469, 471] width 93 height 15
drag, startPoint x: 432, startPoint y: 490, endPoint x: 433, endPoint y: 528, distance: 37.5
click at [434, 530] on ul "cm ft in" at bounding box center [467, 508] width 125 height 47
click at [430, 524] on span "in" at bounding box center [467, 524] width 124 height 15
type input "in"
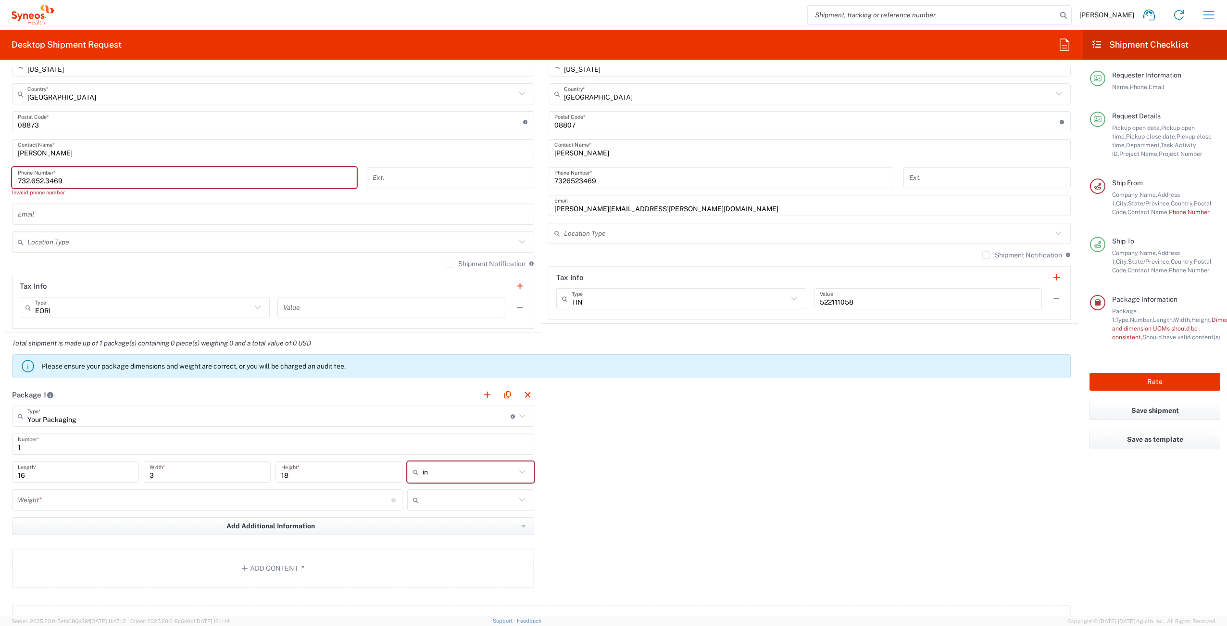
click at [117, 500] on input "number" at bounding box center [205, 499] width 374 height 17
type input "6"
click at [441, 498] on input "text" at bounding box center [469, 499] width 93 height 15
click at [446, 531] on span "lbs" at bounding box center [467, 536] width 124 height 15
type input "lbs"
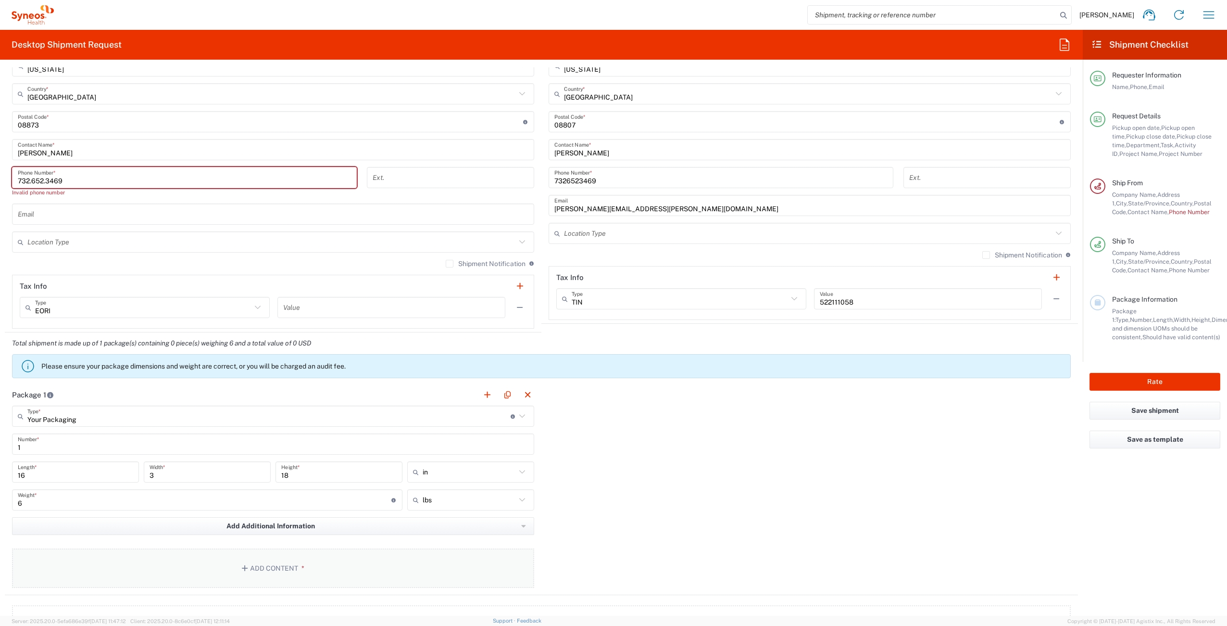
click at [301, 566] on span "*" at bounding box center [301, 568] width 6 height 8
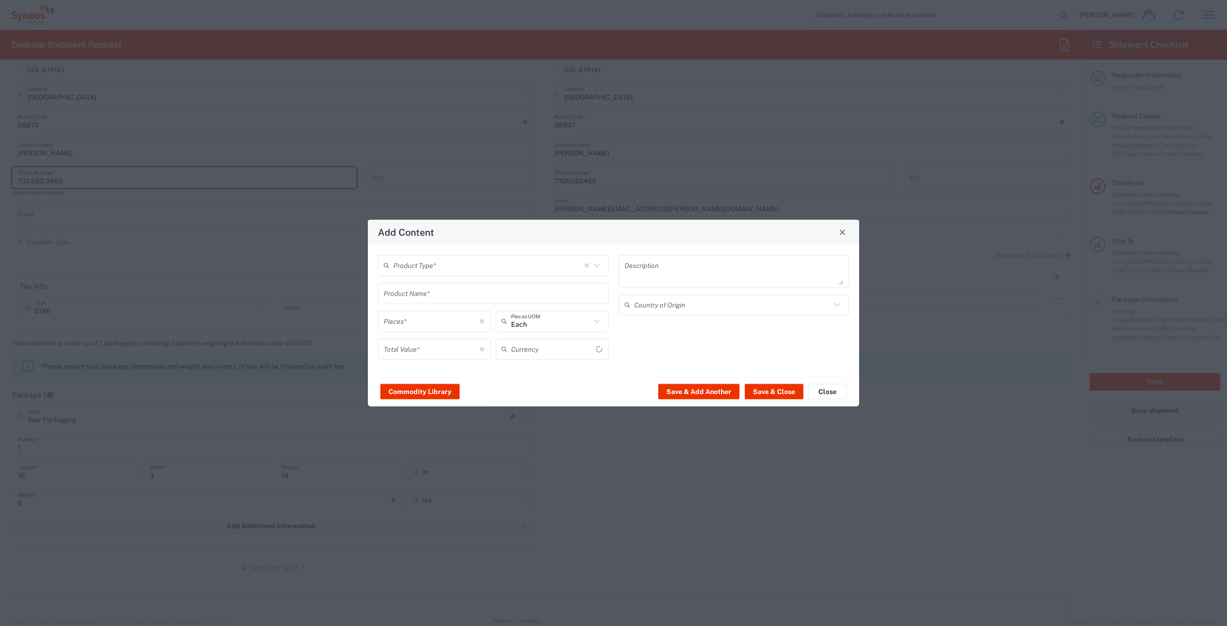
type input "US Dollar"
click at [418, 266] on input "text" at bounding box center [488, 265] width 191 height 17
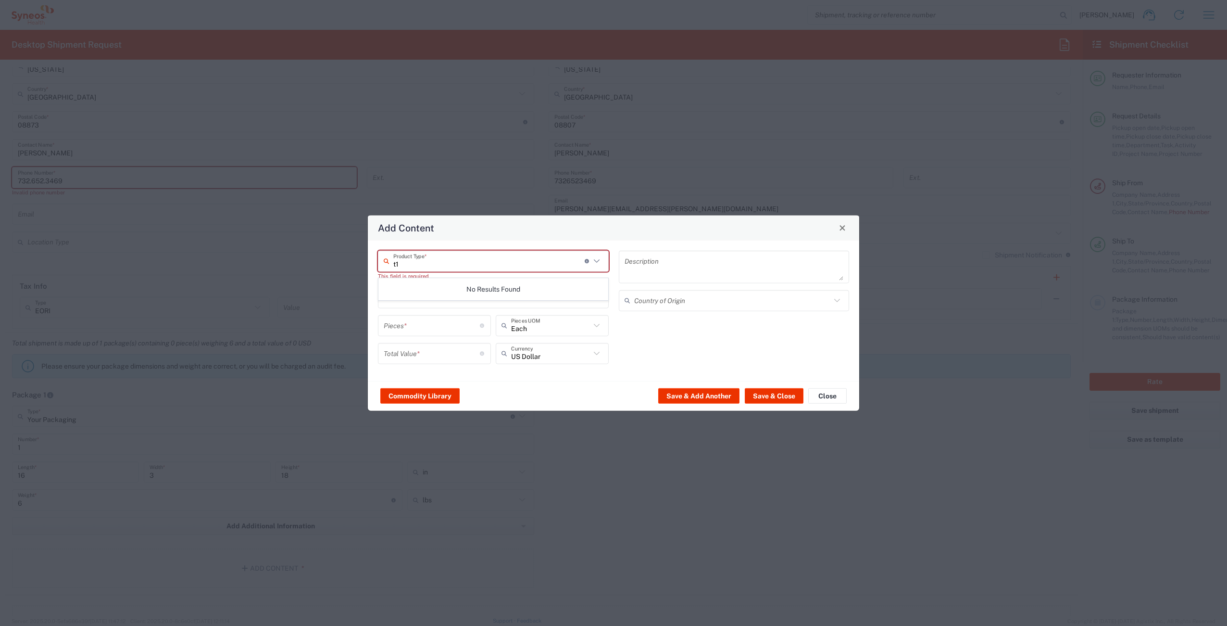
type input "t"
click at [482, 296] on span "General Commodity" at bounding box center [493, 301] width 229 height 15
type input "General Commodity"
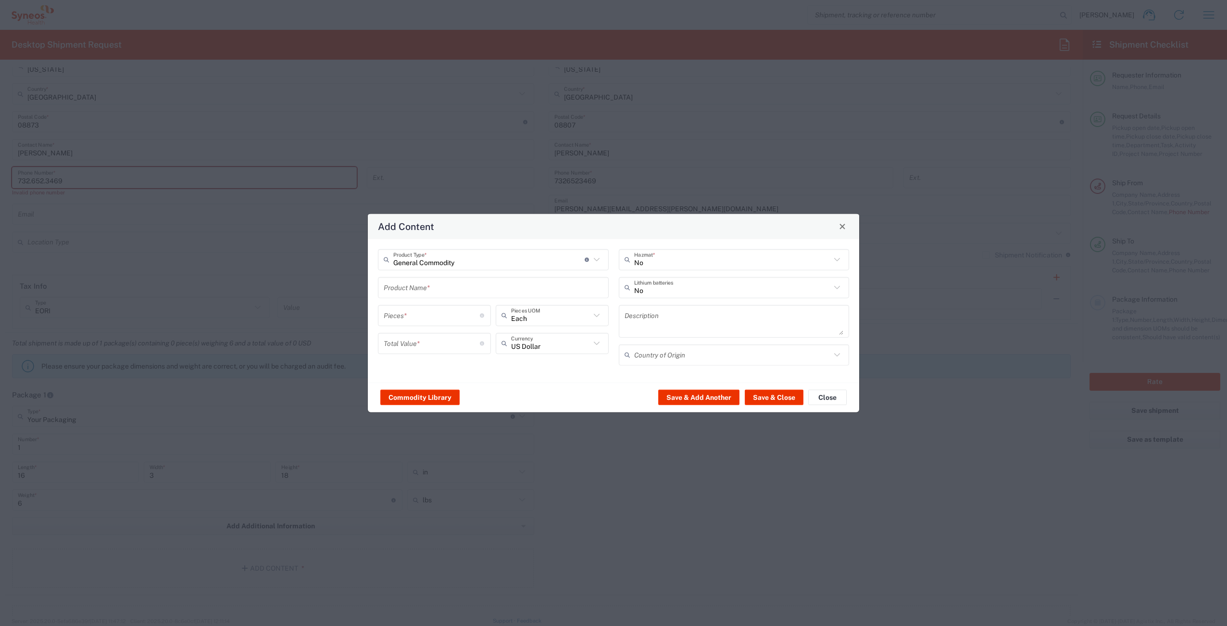
click at [453, 290] on input "text" at bounding box center [493, 287] width 219 height 17
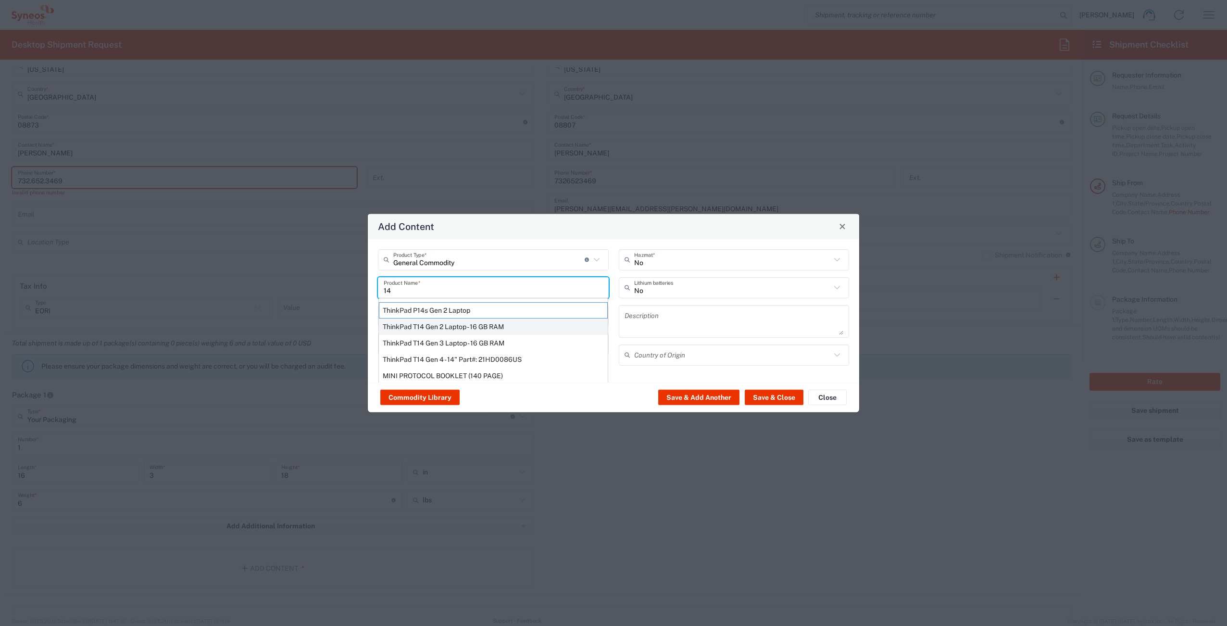
click at [488, 329] on div "ThinkPad T14 Gen 2 Laptop - 16 GB RAM" at bounding box center [493, 326] width 229 height 16
type input "ThinkPad T14 Gen 2 Laptop - 16 GB RAM"
type input "1"
type textarea "Intel Core i7-1156G7 vProÂ® Processor - 14"- 16 GB RAM - 512 GB SSD"
type input "[GEOGRAPHIC_DATA]"
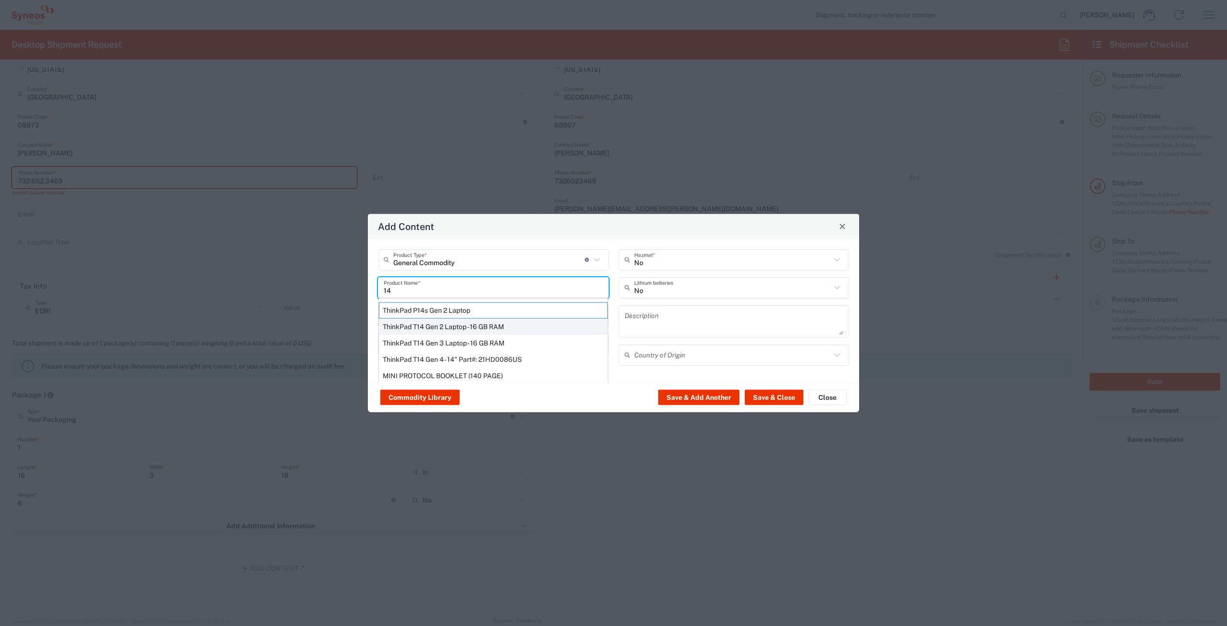
type input "Yes"
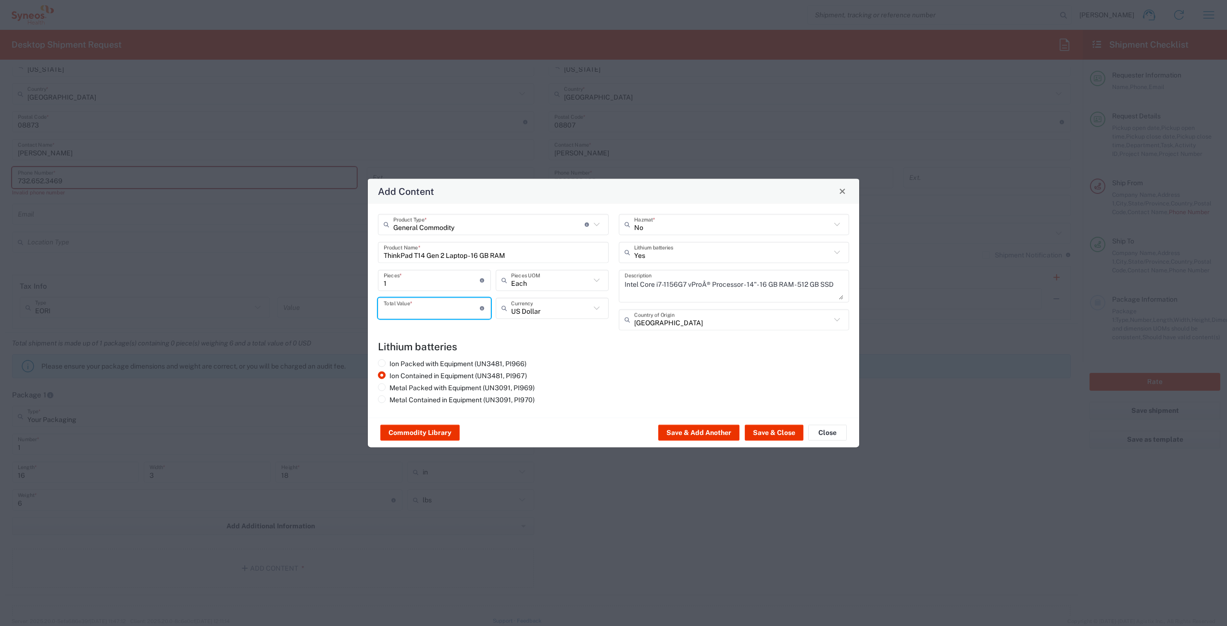
click at [425, 309] on input "number" at bounding box center [432, 308] width 96 height 17
type input "1000"
click at [774, 437] on button "Save & Close" at bounding box center [774, 432] width 59 height 15
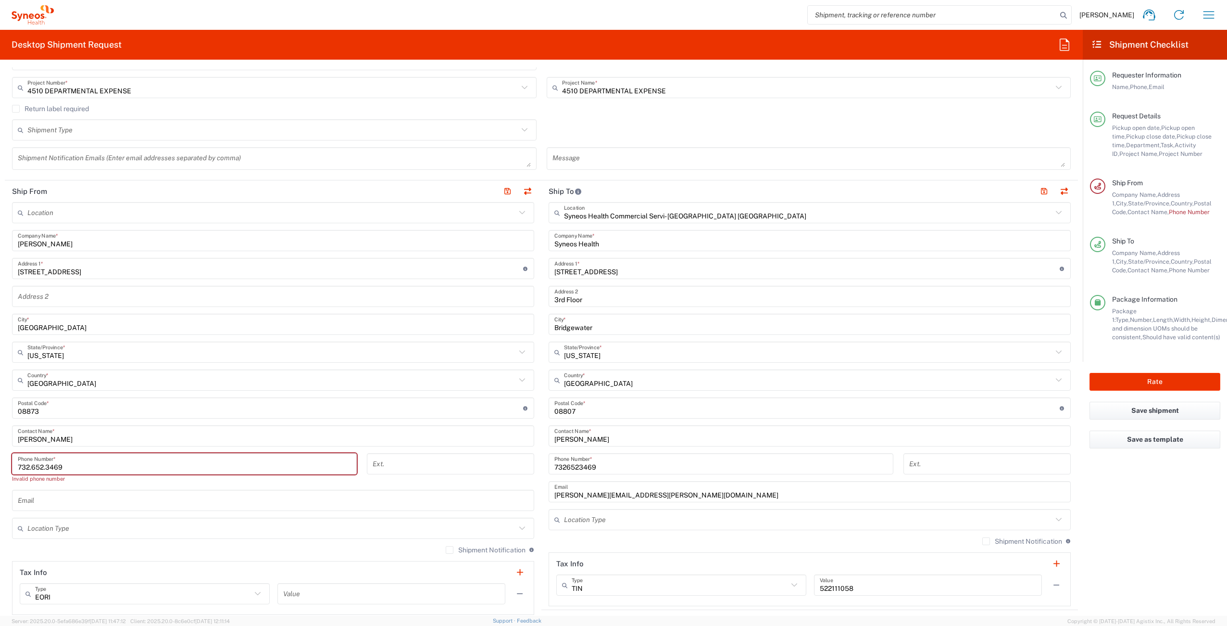
scroll to position [305, 0]
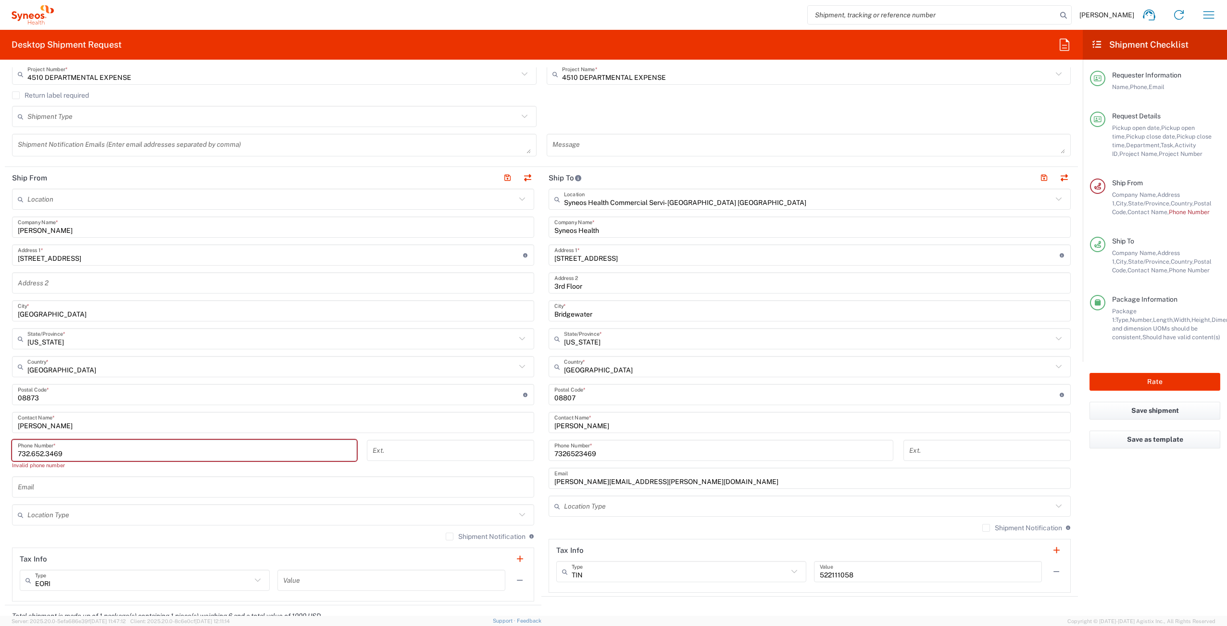
drag, startPoint x: 48, startPoint y: 456, endPoint x: 125, endPoint y: 430, distance: 81.1
click at [48, 456] on input "732.652.3469" at bounding box center [184, 450] width 333 height 17
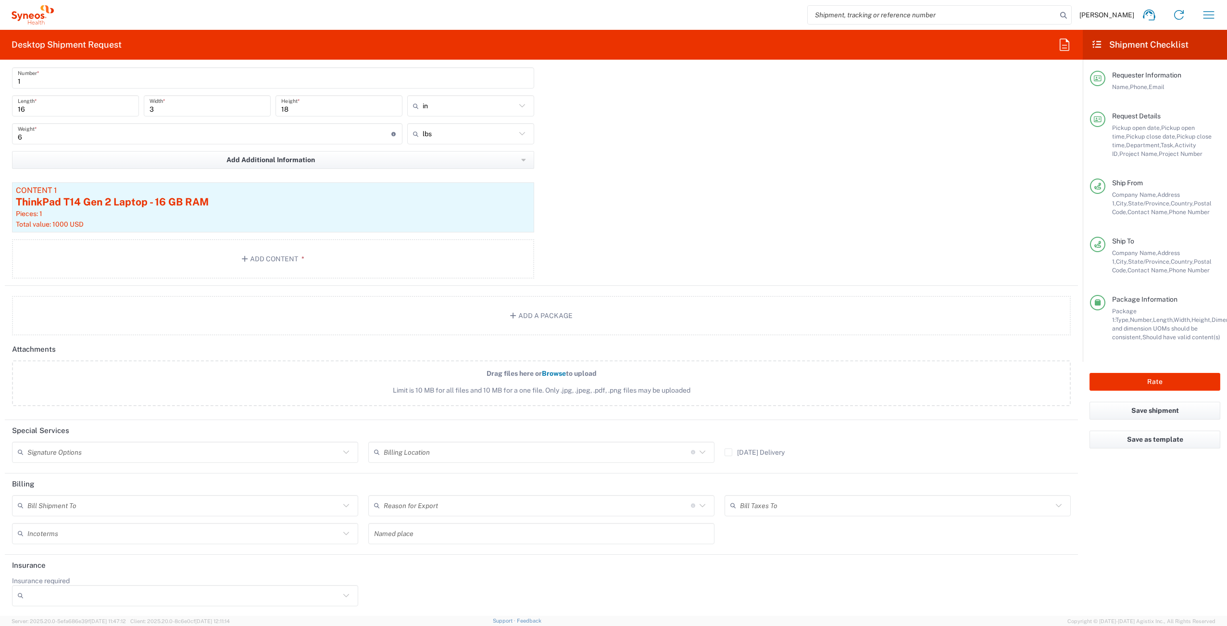
scroll to position [936, 0]
type input "7326523469"
click at [1134, 384] on button "Rate" at bounding box center [1155, 382] width 131 height 18
type input "4510 DEPARTMENTAL EXPENSE"
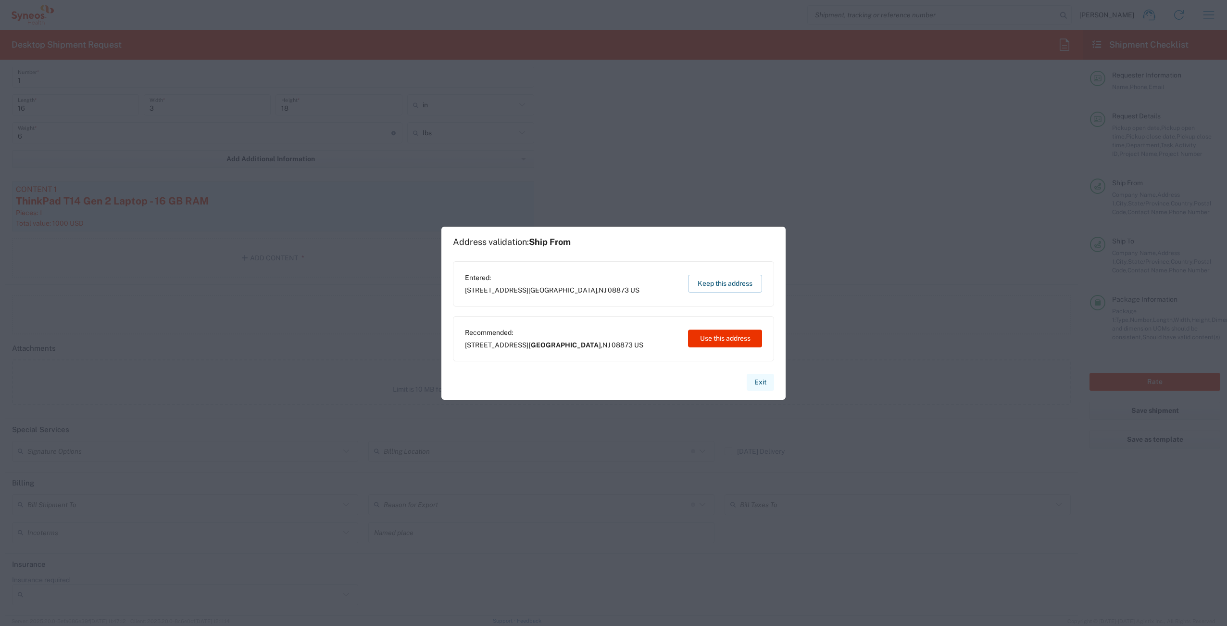
click at [761, 380] on button "Exit" at bounding box center [760, 382] width 27 height 17
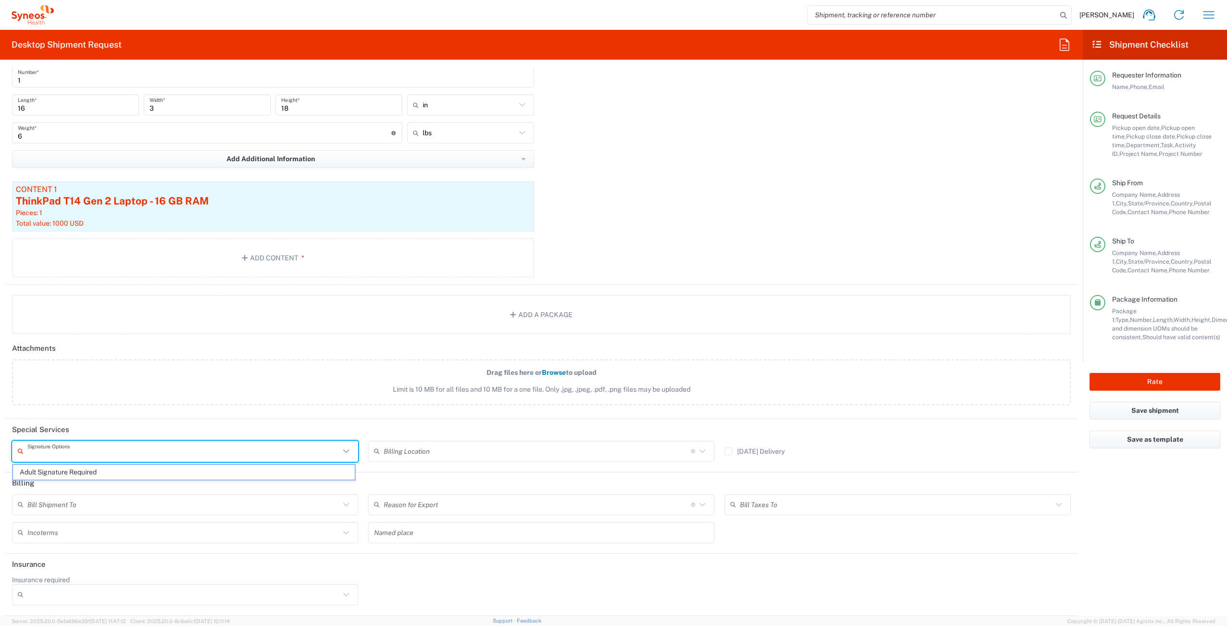
click at [120, 450] on input "text" at bounding box center [183, 450] width 313 height 17
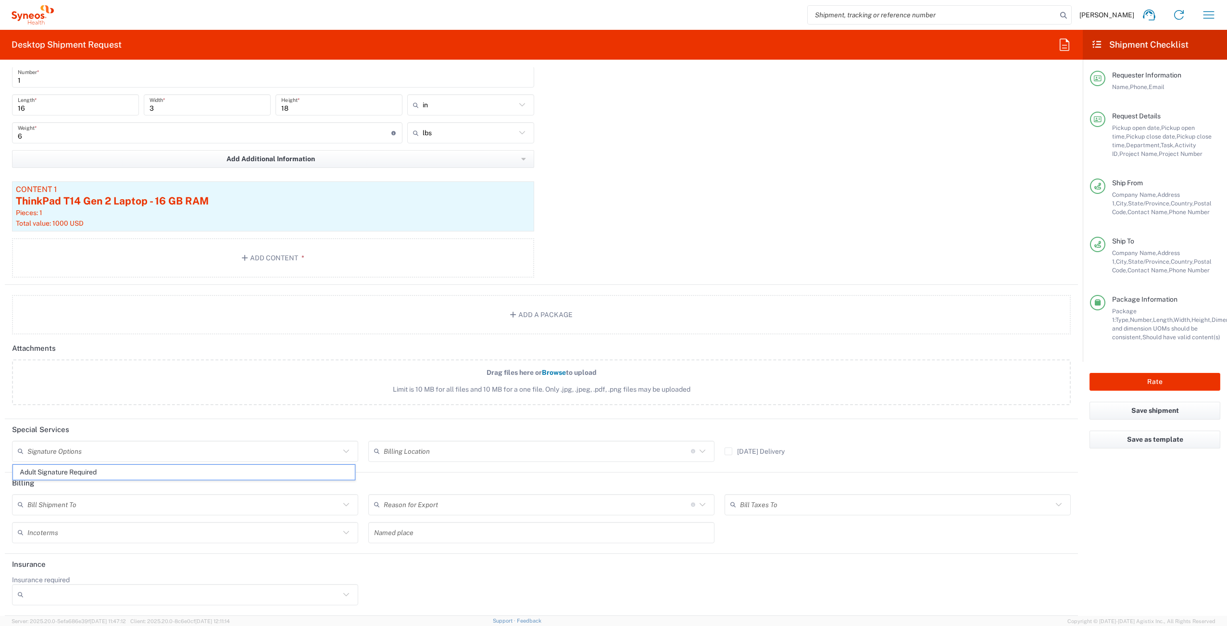
drag, startPoint x: 94, startPoint y: 474, endPoint x: 126, endPoint y: 469, distance: 32.6
click at [95, 473] on span "Adult Signature Required" at bounding box center [184, 472] width 342 height 15
type input "Adult Signature Required"
click at [1144, 382] on button "Rate" at bounding box center [1155, 382] width 131 height 18
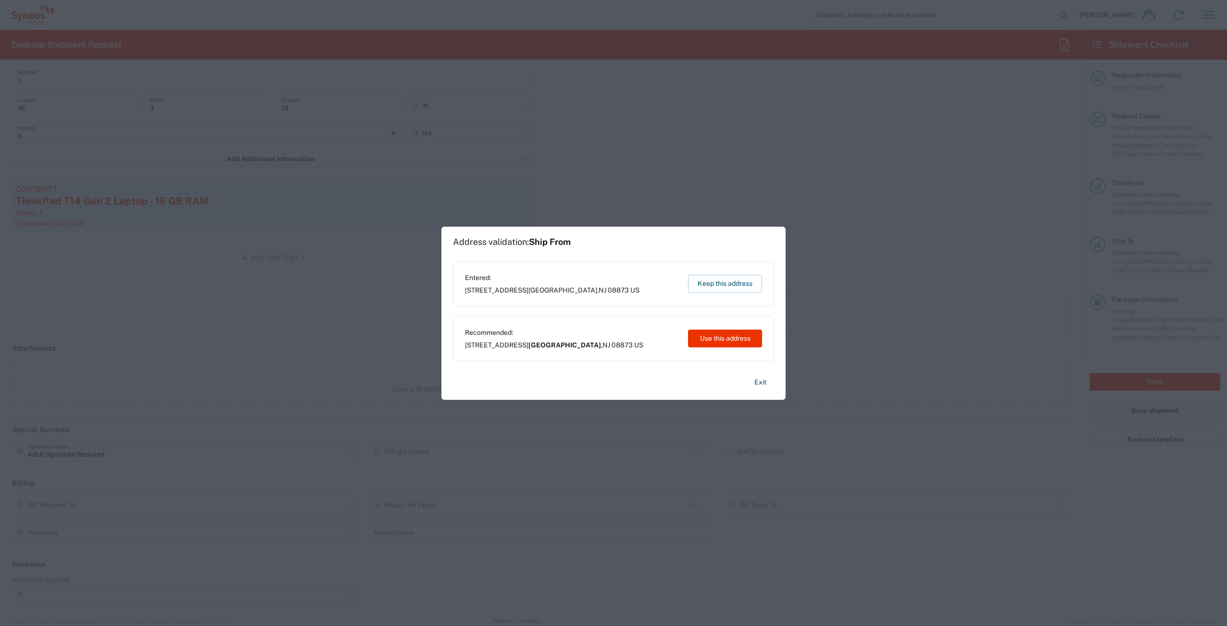
drag, startPoint x: 708, startPoint y: 286, endPoint x: 606, endPoint y: 369, distance: 131.9
click at [606, 369] on div "Address validation: Ship From Entered: [STREET_ADDRESS] Keep this address Recom…" at bounding box center [613, 312] width 344 height 173
click at [717, 340] on button "Use this address" at bounding box center [725, 338] width 74 height 18
type input "[GEOGRAPHIC_DATA]"
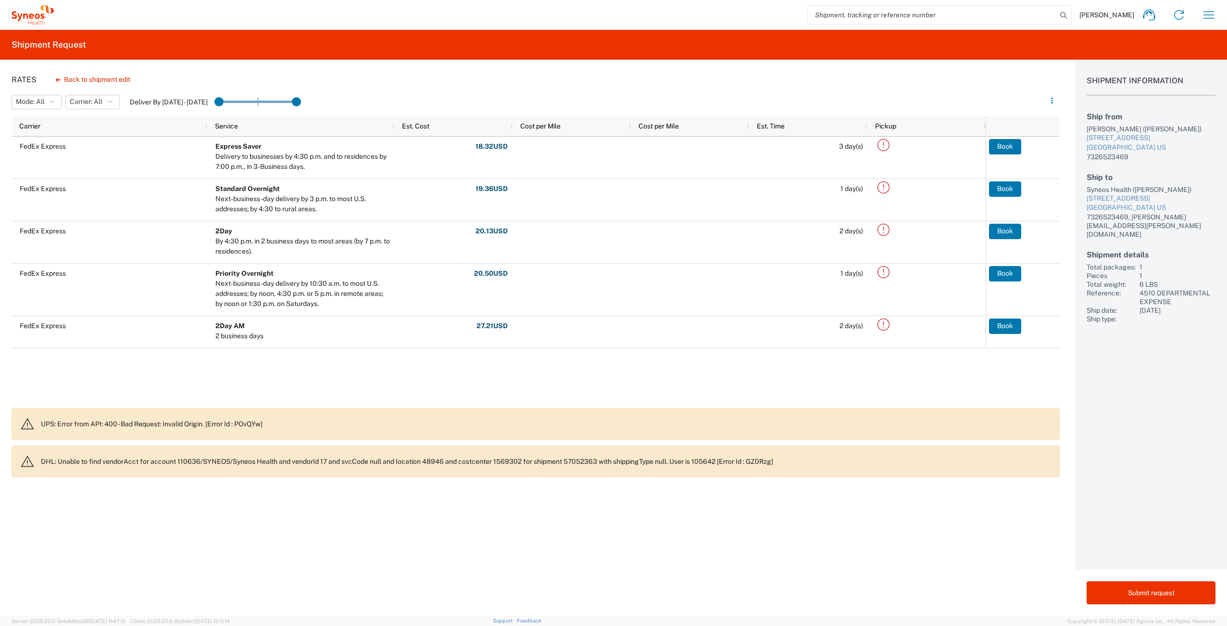
click at [248, 376] on div "FedEx Express Express Saver Delivery to businesses by 4:30 p.m. and to residenc…" at bounding box center [499, 269] width 974 height 265
click at [226, 373] on div "FedEx Express Express Saver Delivery to businesses by 4:30 p.m. and to residenc…" at bounding box center [499, 269] width 974 height 265
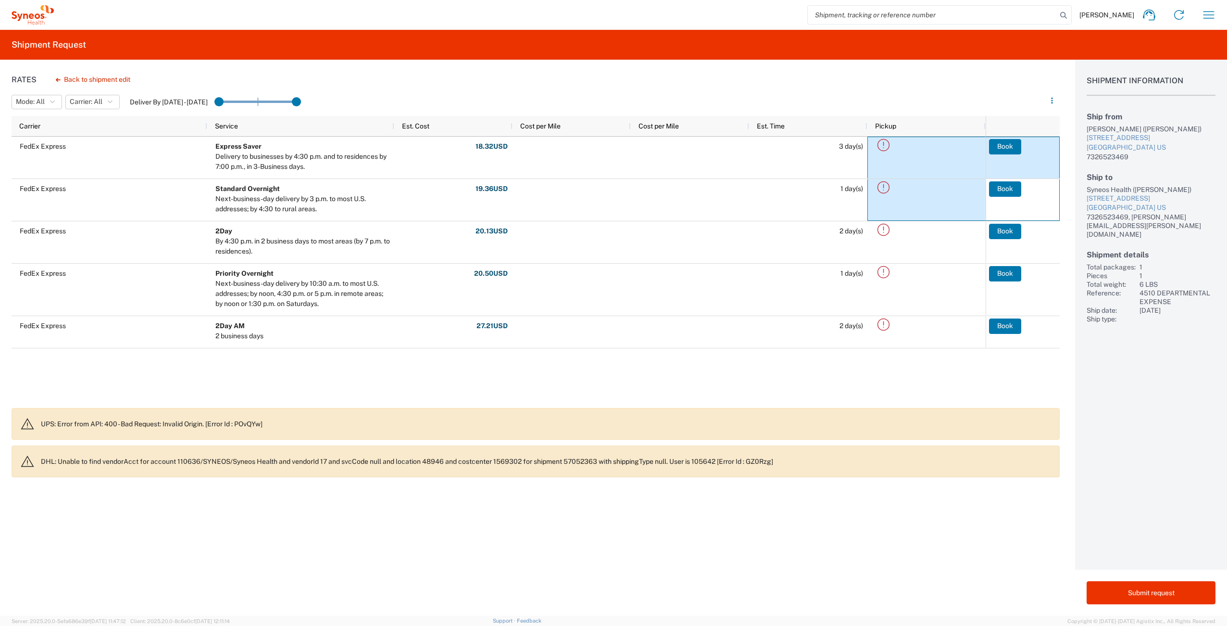
drag, startPoint x: 1004, startPoint y: 187, endPoint x: 903, endPoint y: 72, distance: 153.3
click at [932, 73] on div "Rates Back to shipment edit Mode: All All SMAL Carrier: All All FedEx Express D…" at bounding box center [530, 338] width 1060 height 556
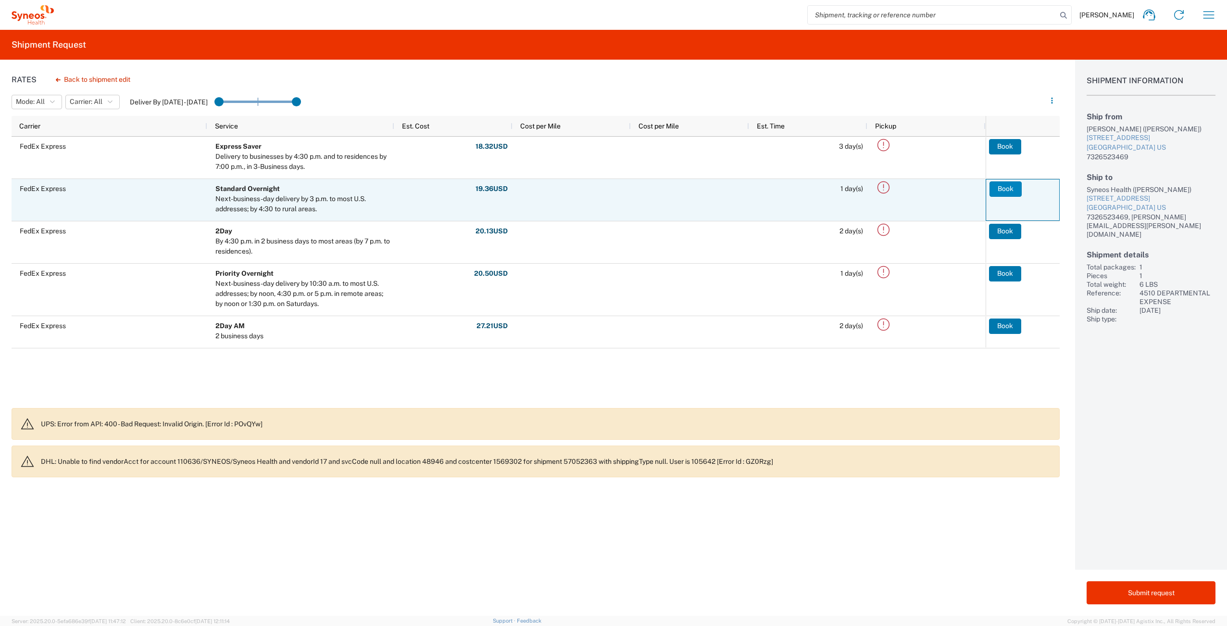
click at [1007, 187] on button "Book" at bounding box center [1006, 188] width 32 height 15
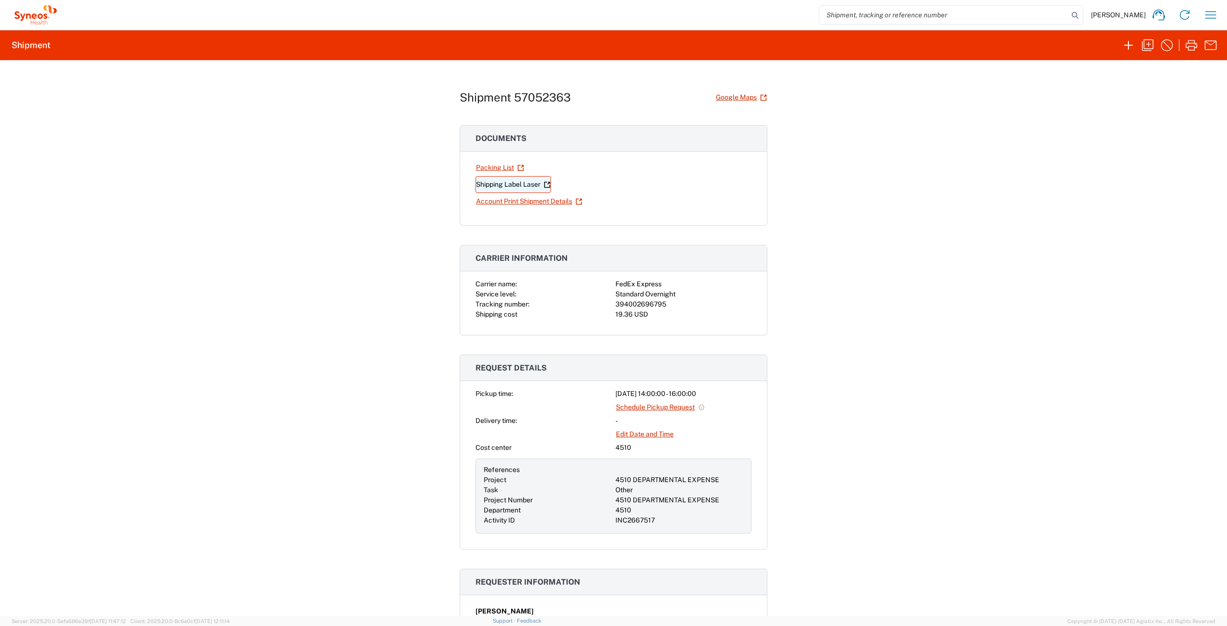
click at [522, 186] on link "Shipping Label Laser" at bounding box center [513, 184] width 75 height 17
